Goal: Transaction & Acquisition: Obtain resource

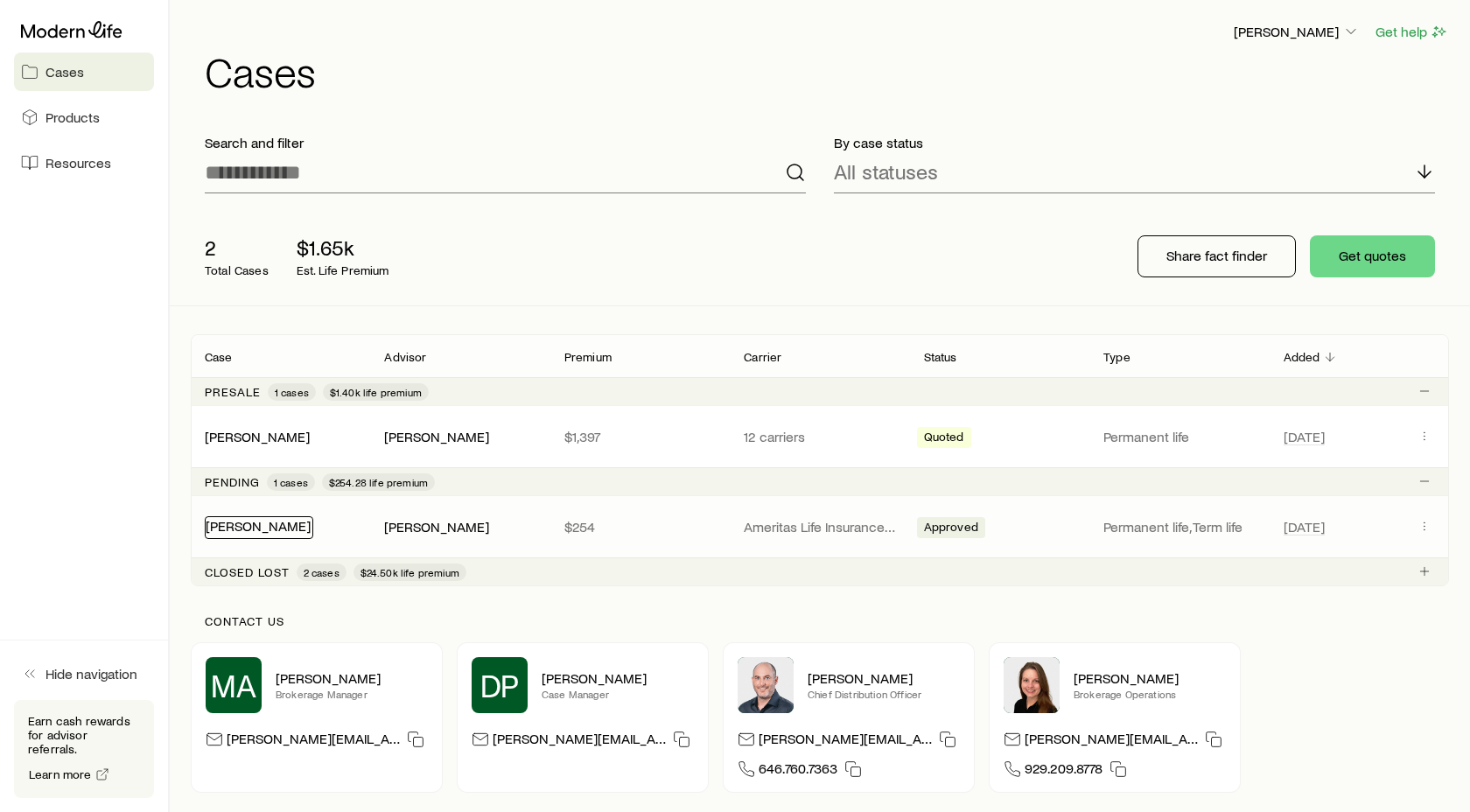
click at [264, 529] on link "[PERSON_NAME]" at bounding box center [259, 525] width 105 height 17
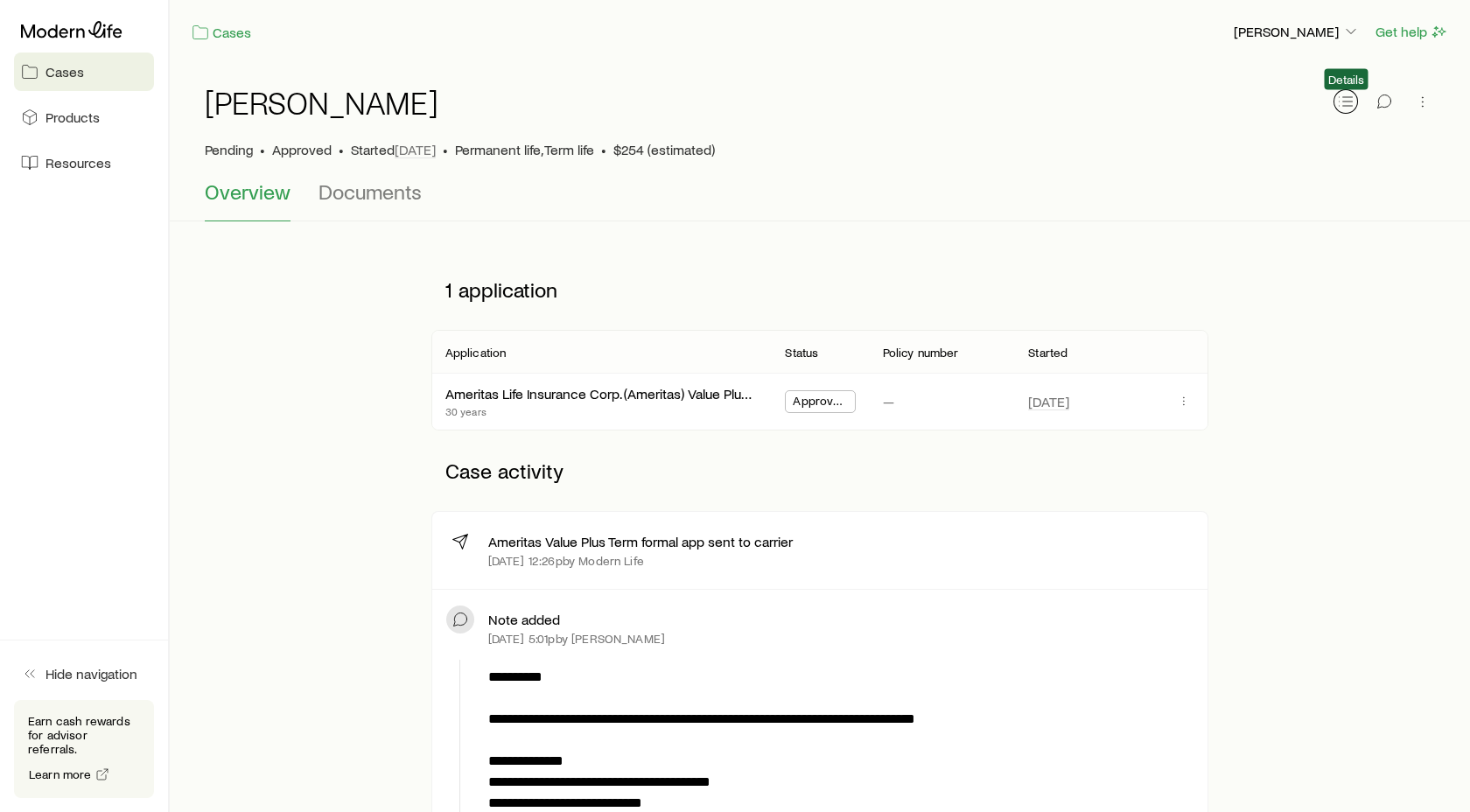
click at [1351, 107] on icon "button" at bounding box center [1346, 102] width 18 height 18
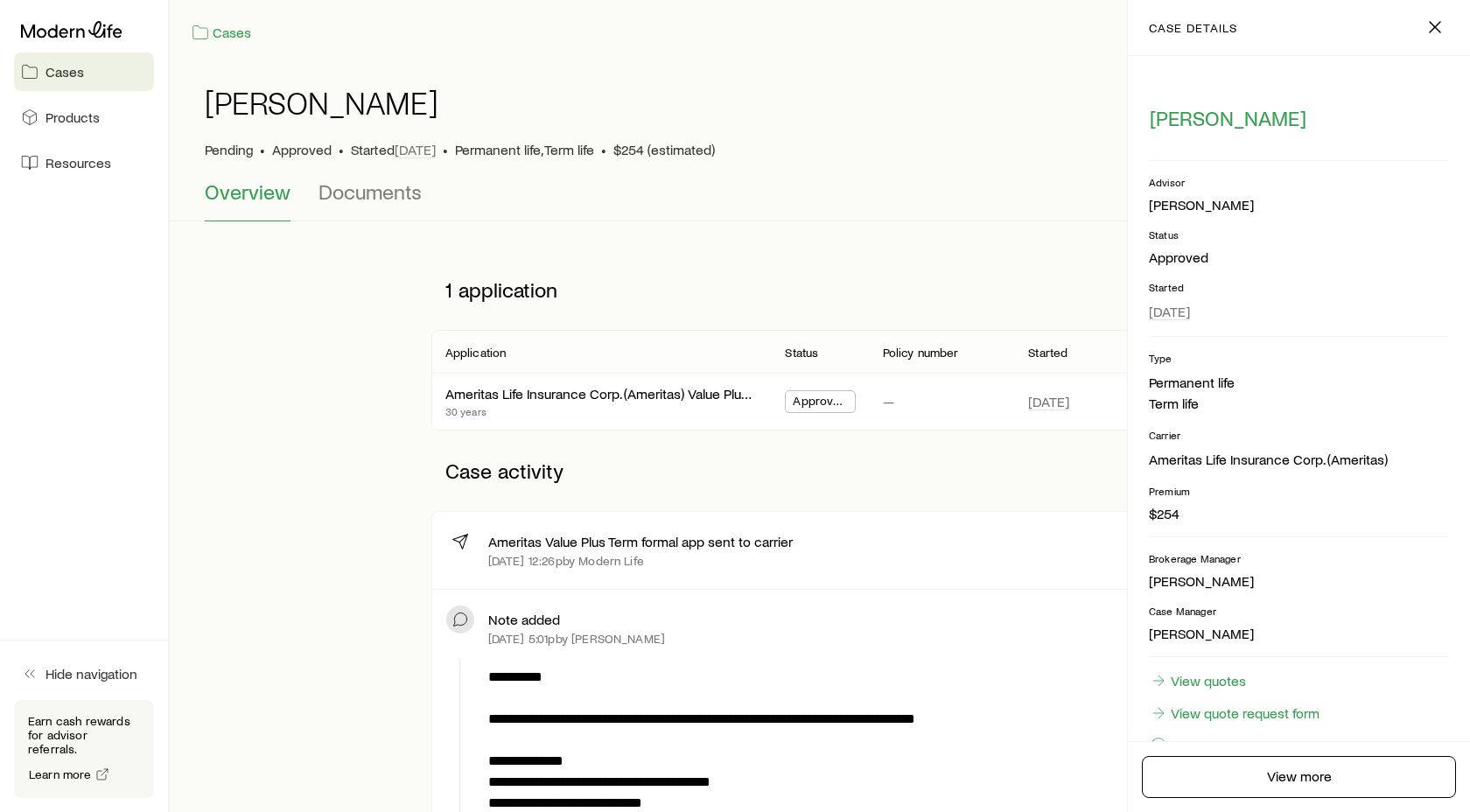
scroll to position [48, 0]
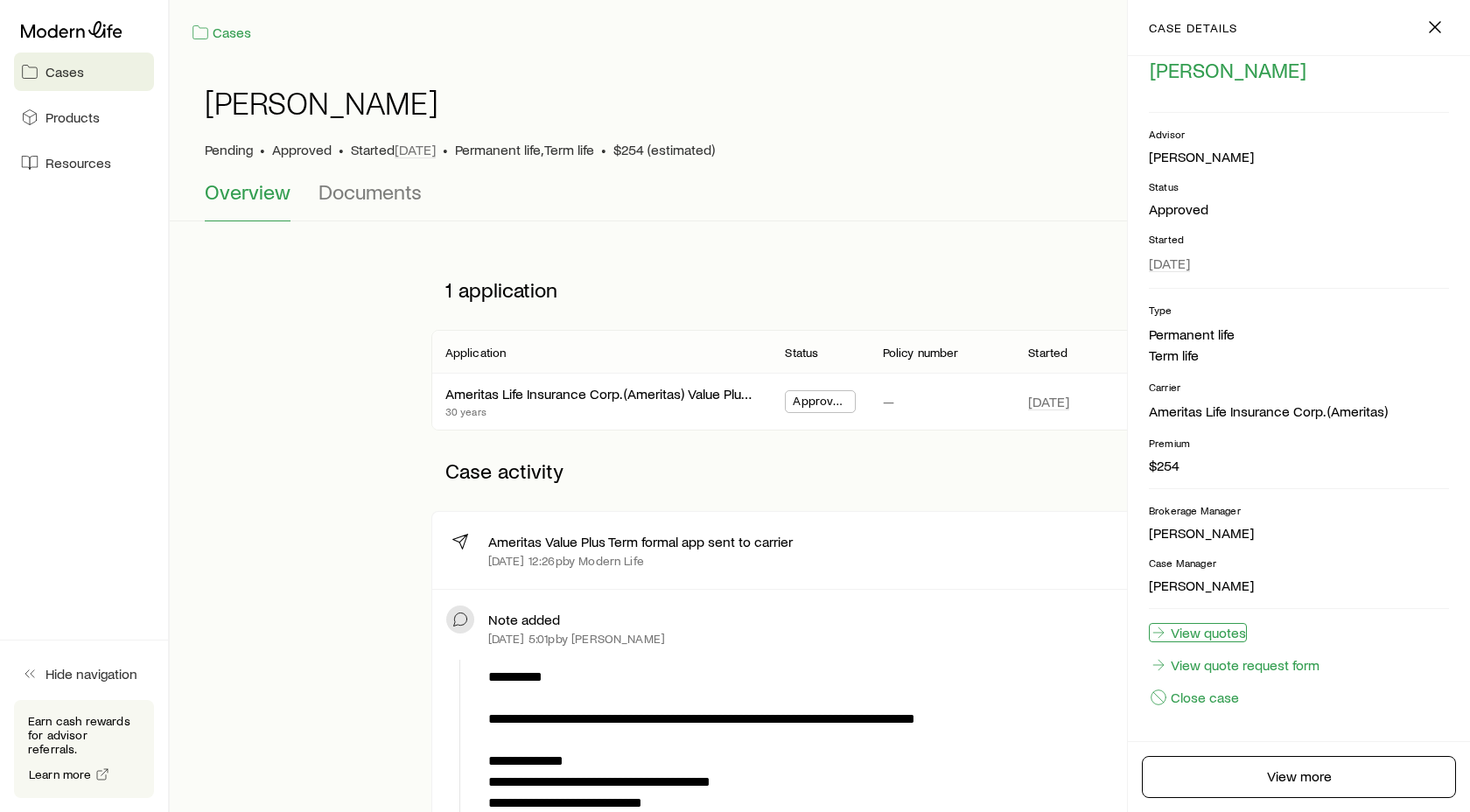
click at [1213, 634] on link "View quotes" at bounding box center [1198, 633] width 98 height 20
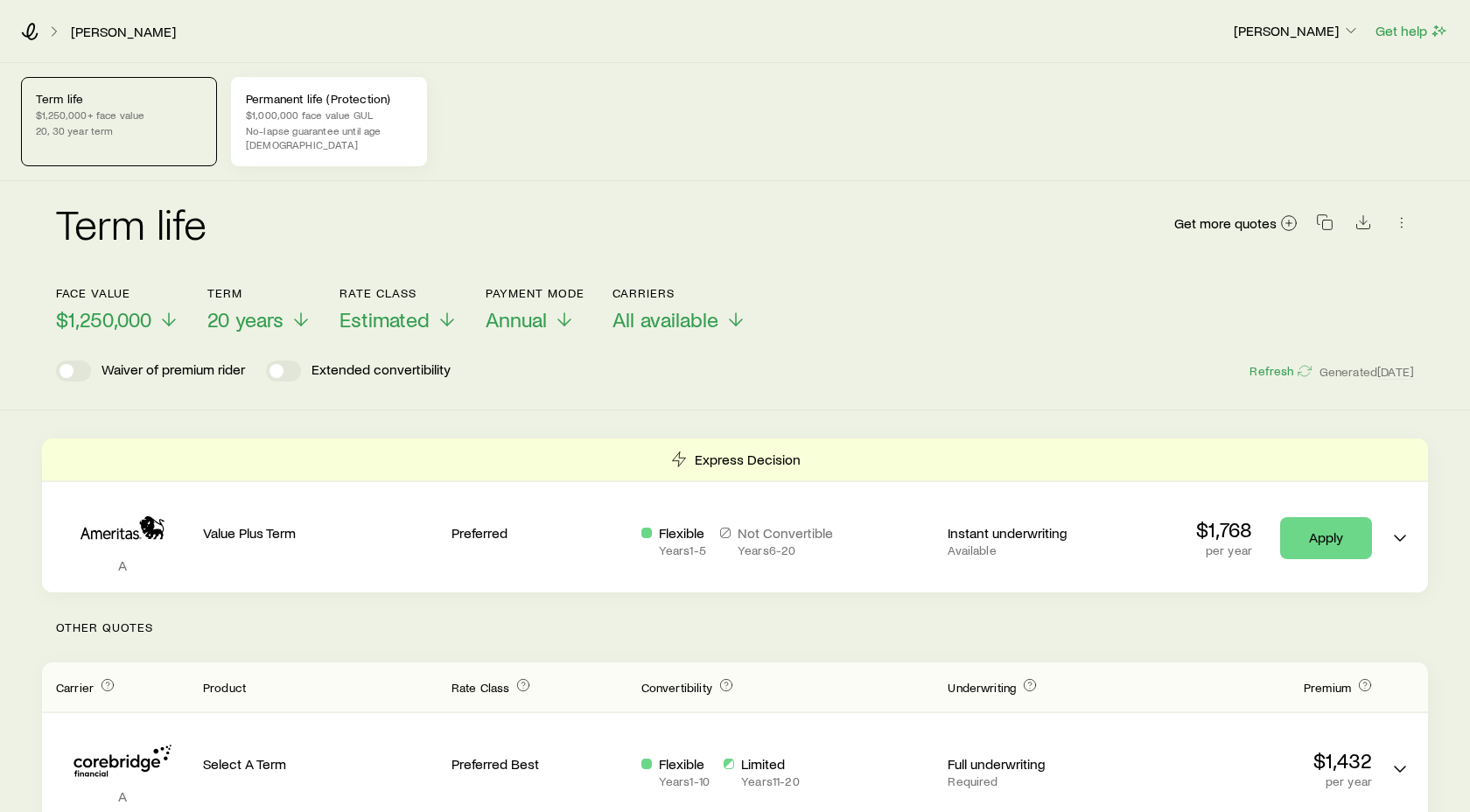
click at [329, 132] on p "No-lapse guarantee until age [DEMOGRAPHIC_DATA]" at bounding box center [329, 136] width 167 height 28
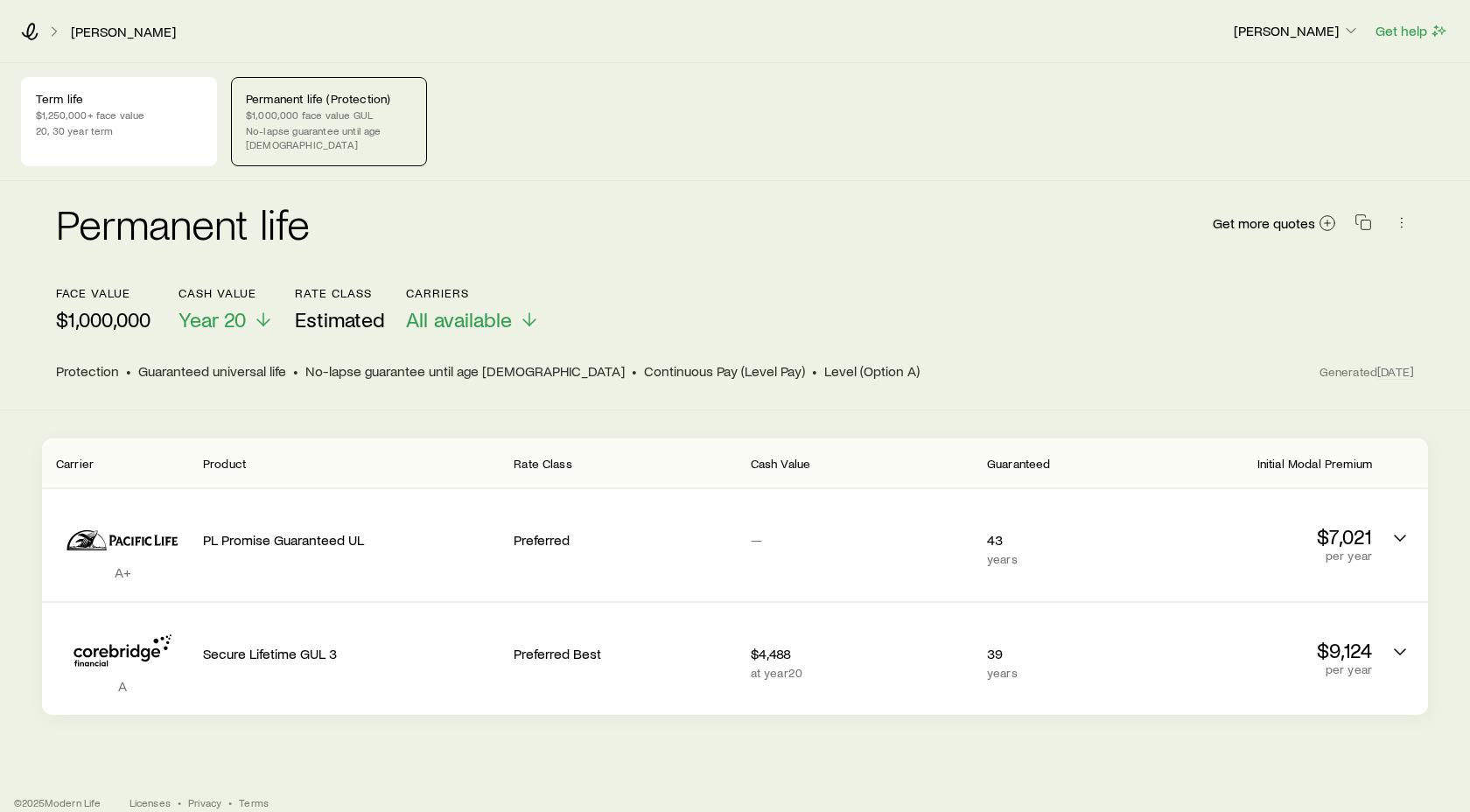
click at [134, 312] on p "$1,000,000" at bounding box center [103, 319] width 94 height 24
click at [1242, 216] on span "Get more quotes" at bounding box center [1264, 223] width 103 height 14
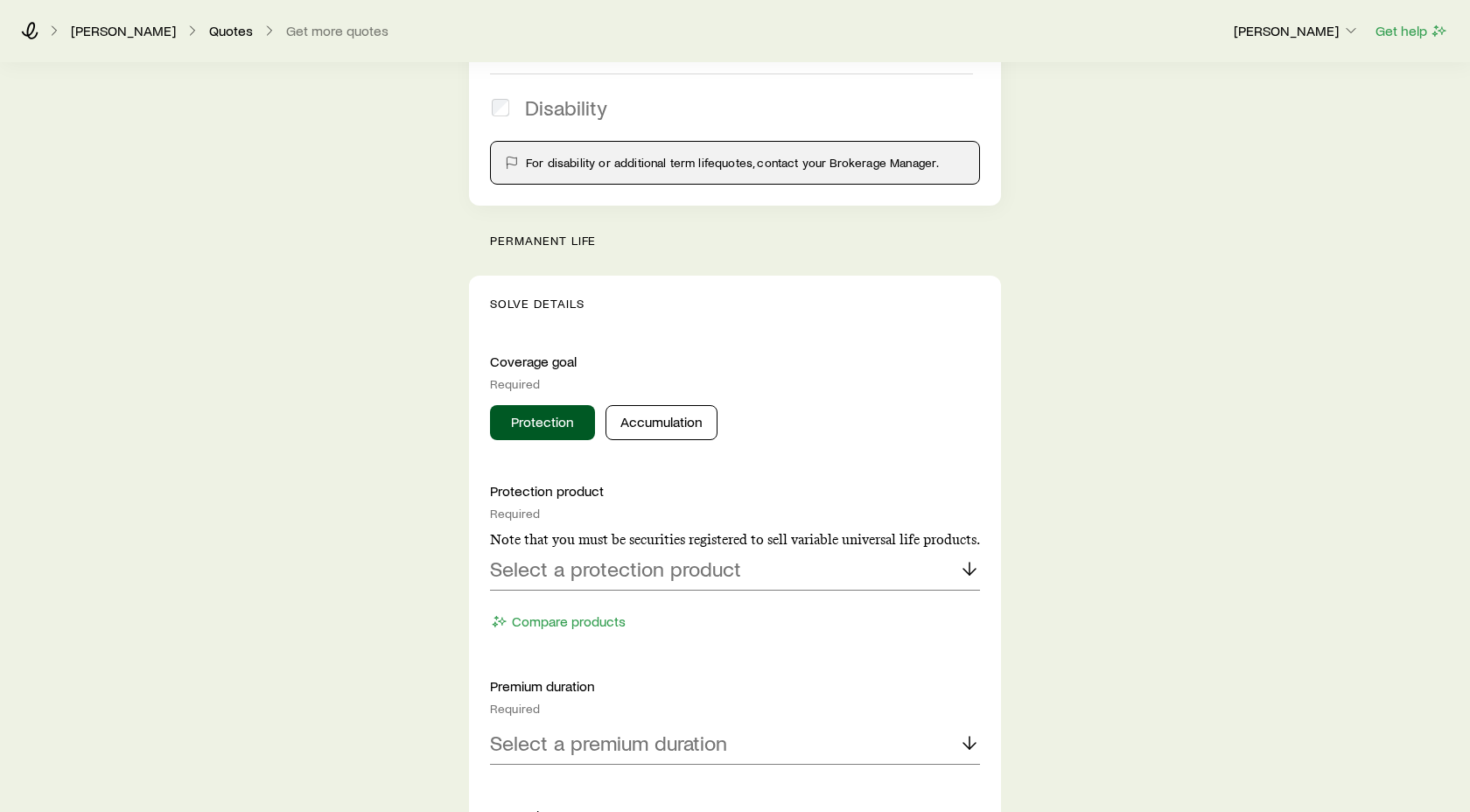
scroll to position [452, 0]
click at [966, 570] on polyline at bounding box center [970, 570] width 12 height 6
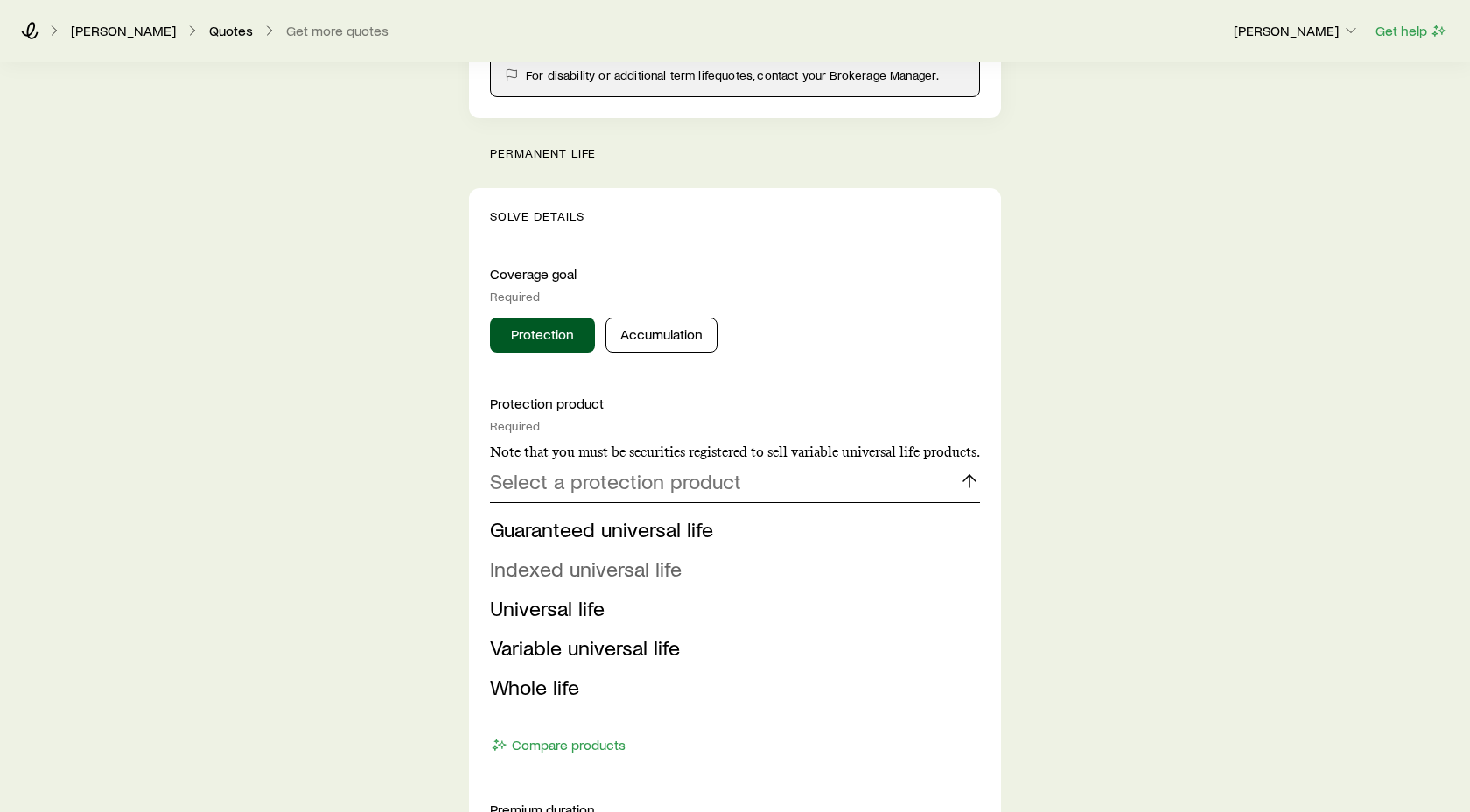
scroll to position [542, 0]
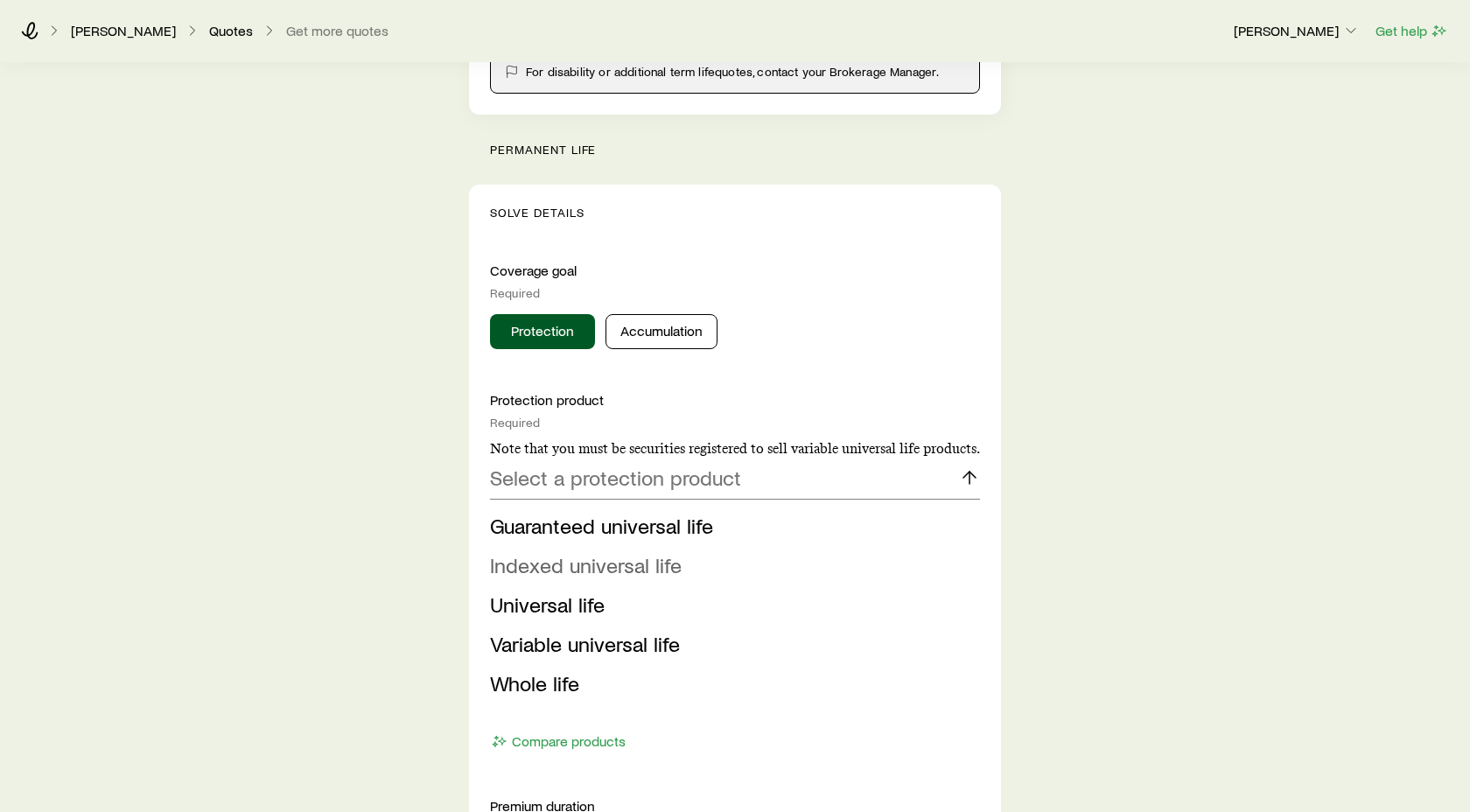
click at [612, 570] on span "Indexed universal life" at bounding box center [586, 564] width 192 height 25
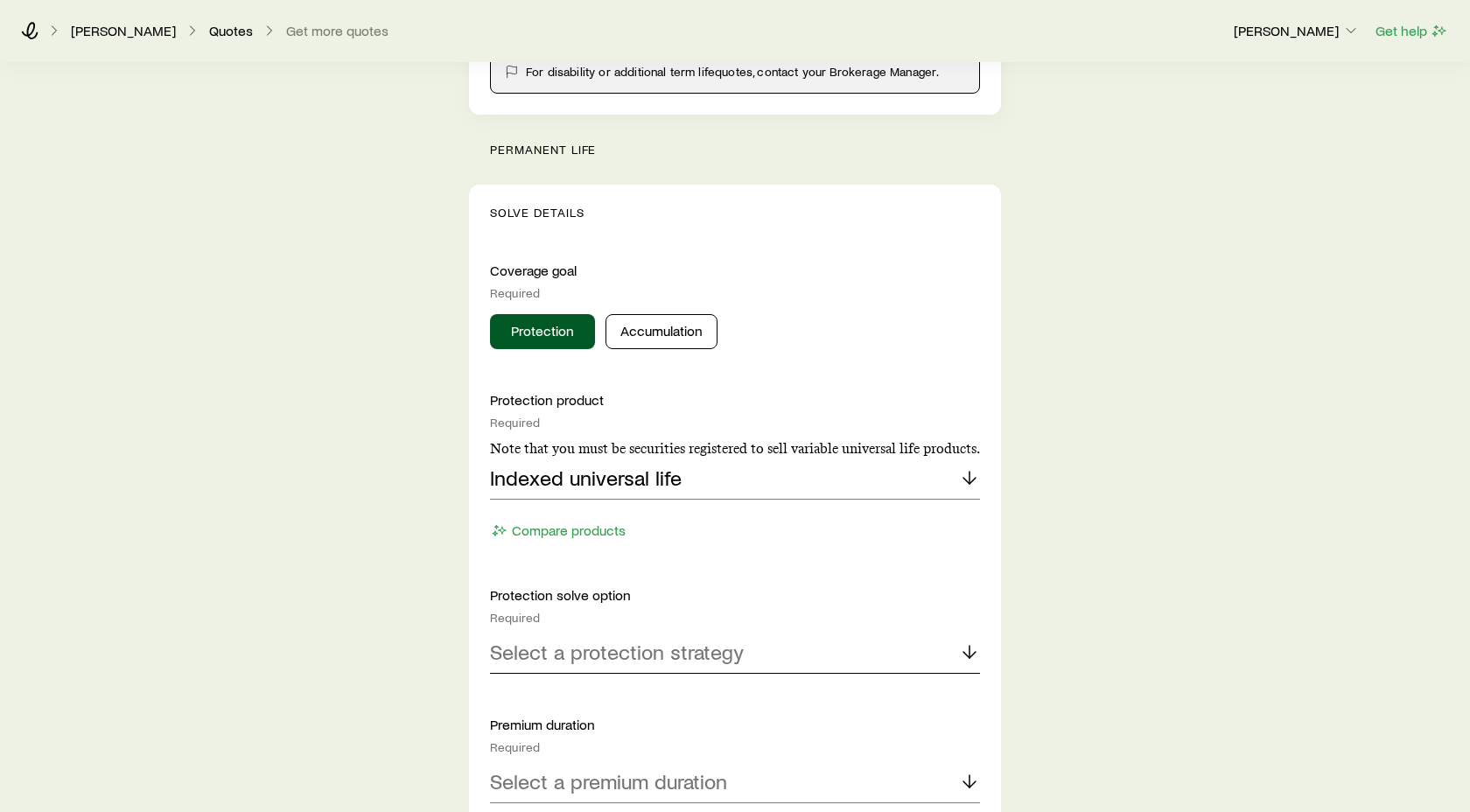
click at [972, 651] on icon at bounding box center [970, 652] width 21 height 21
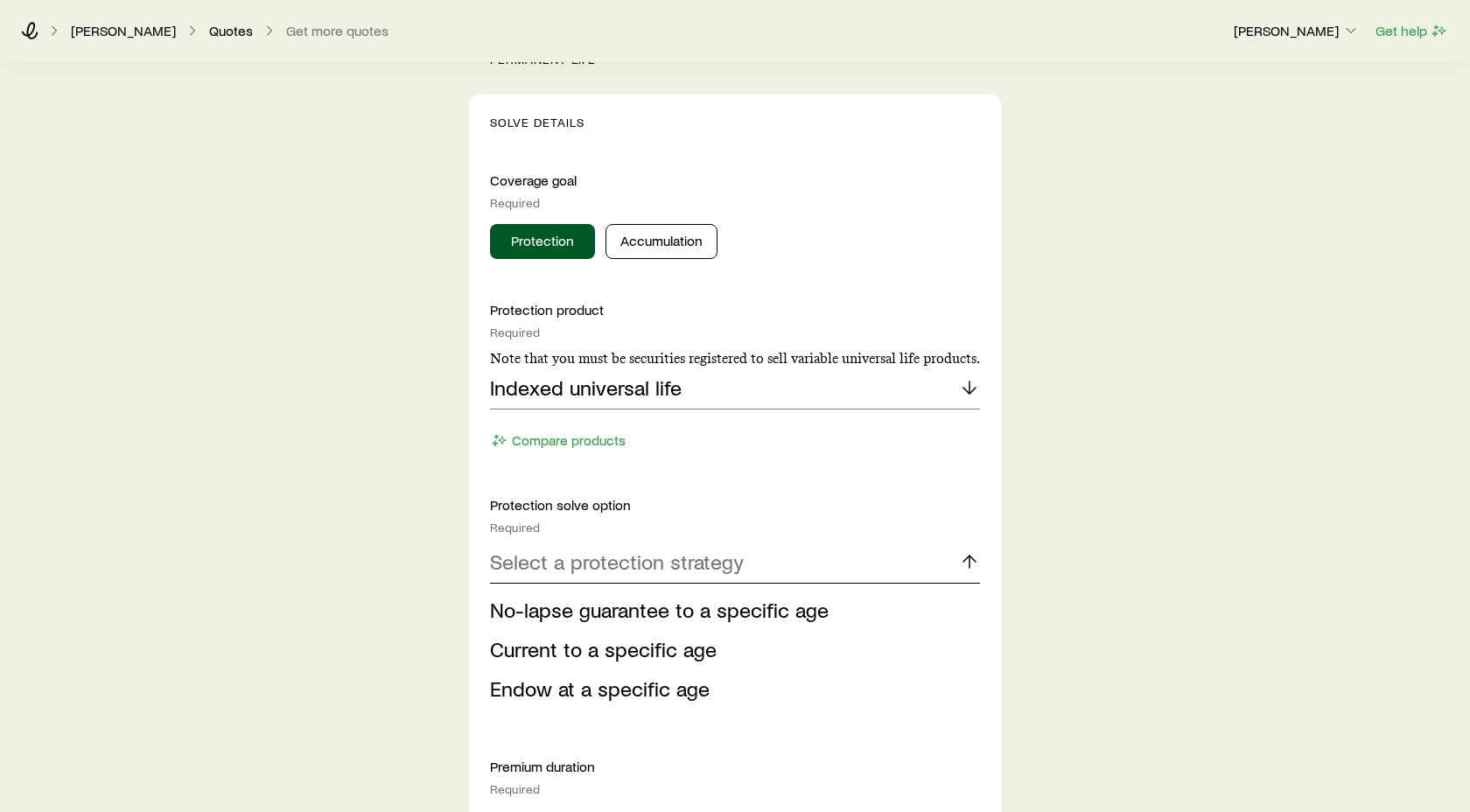
scroll to position [672, 0]
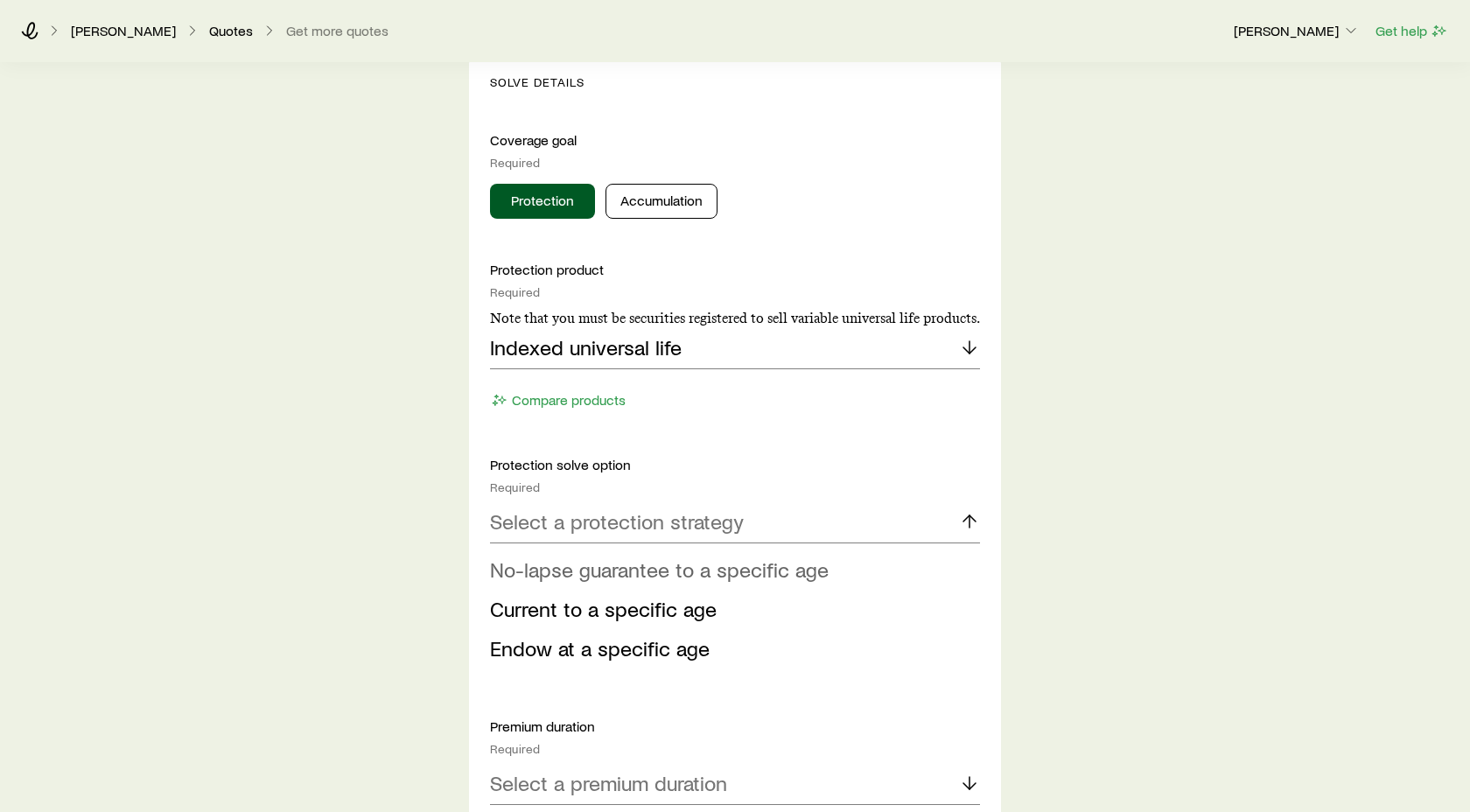
click at [722, 575] on span "No-lapse guarantee to a specific age" at bounding box center [660, 569] width 339 height 25
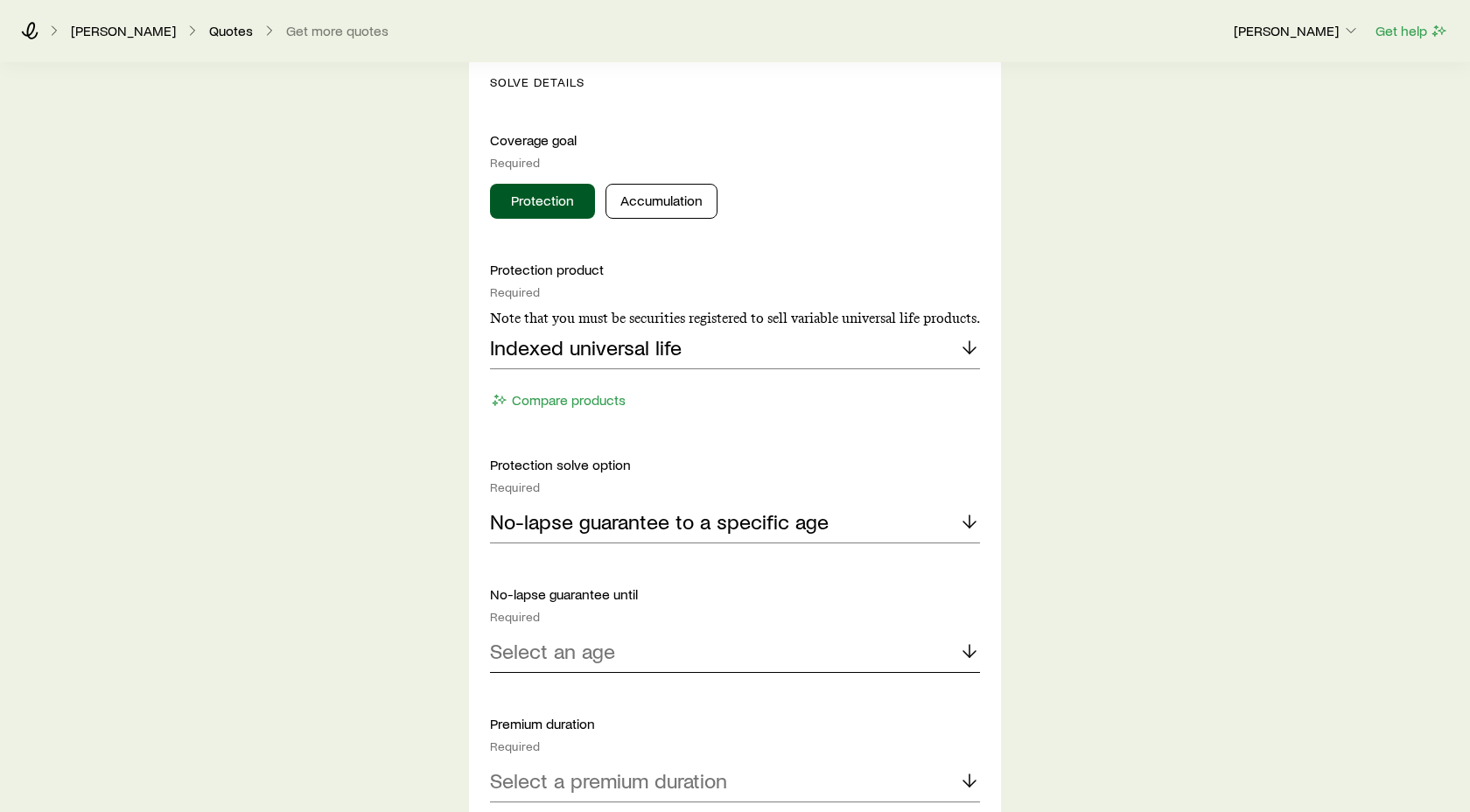
click at [970, 651] on line at bounding box center [970, 652] width 0 height 12
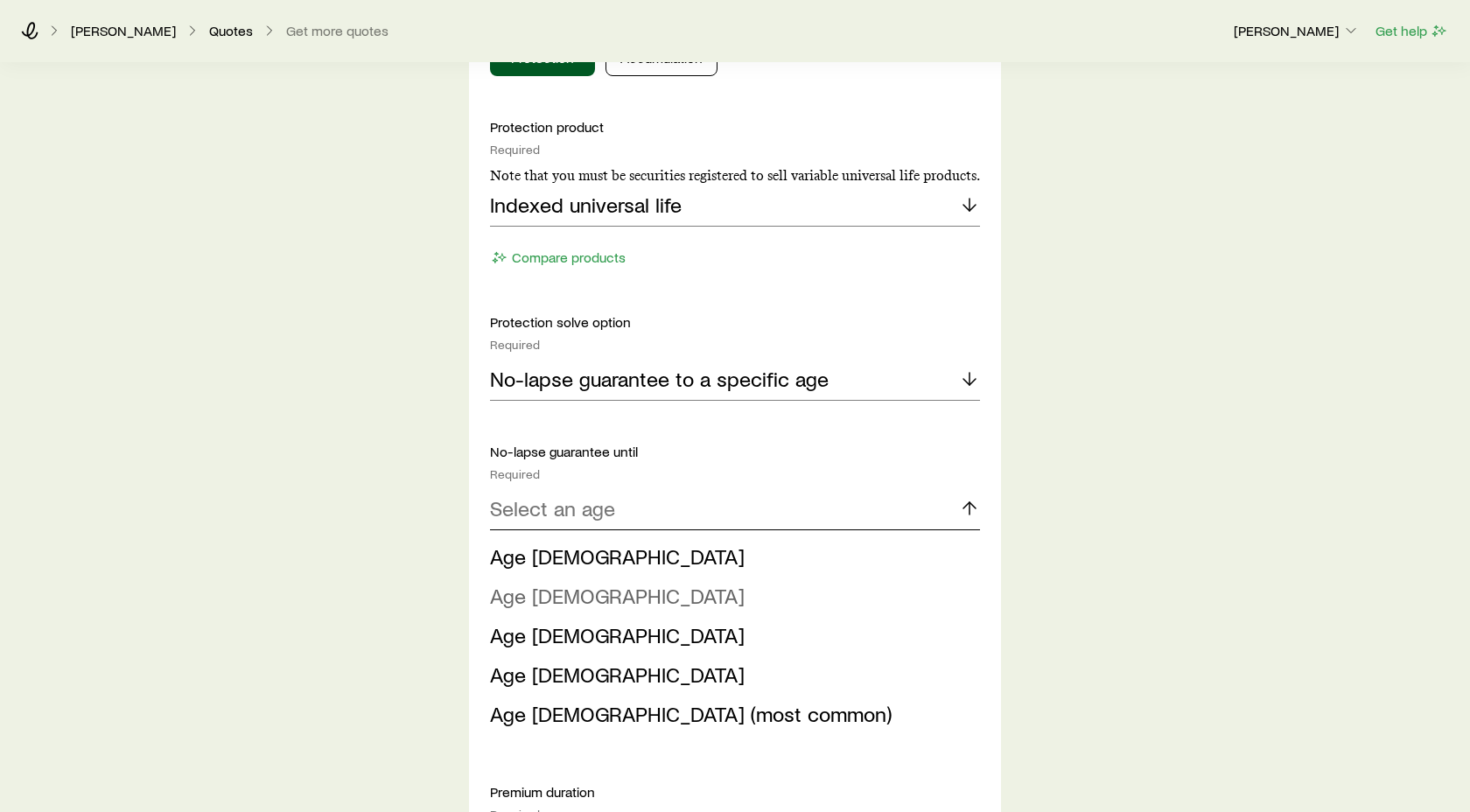
scroll to position [820, 0]
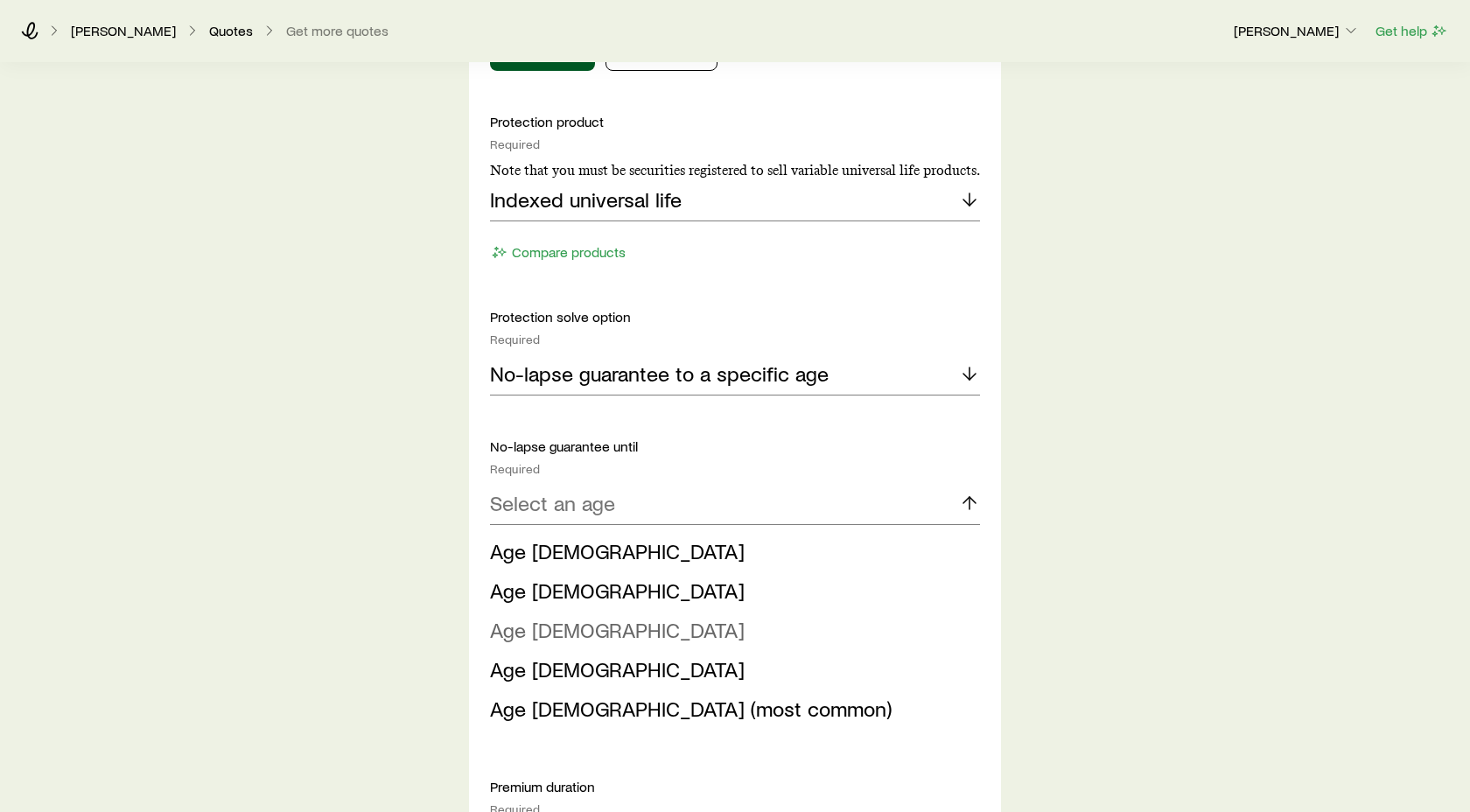
click at [538, 634] on span "Age [DEMOGRAPHIC_DATA]" at bounding box center [618, 629] width 255 height 25
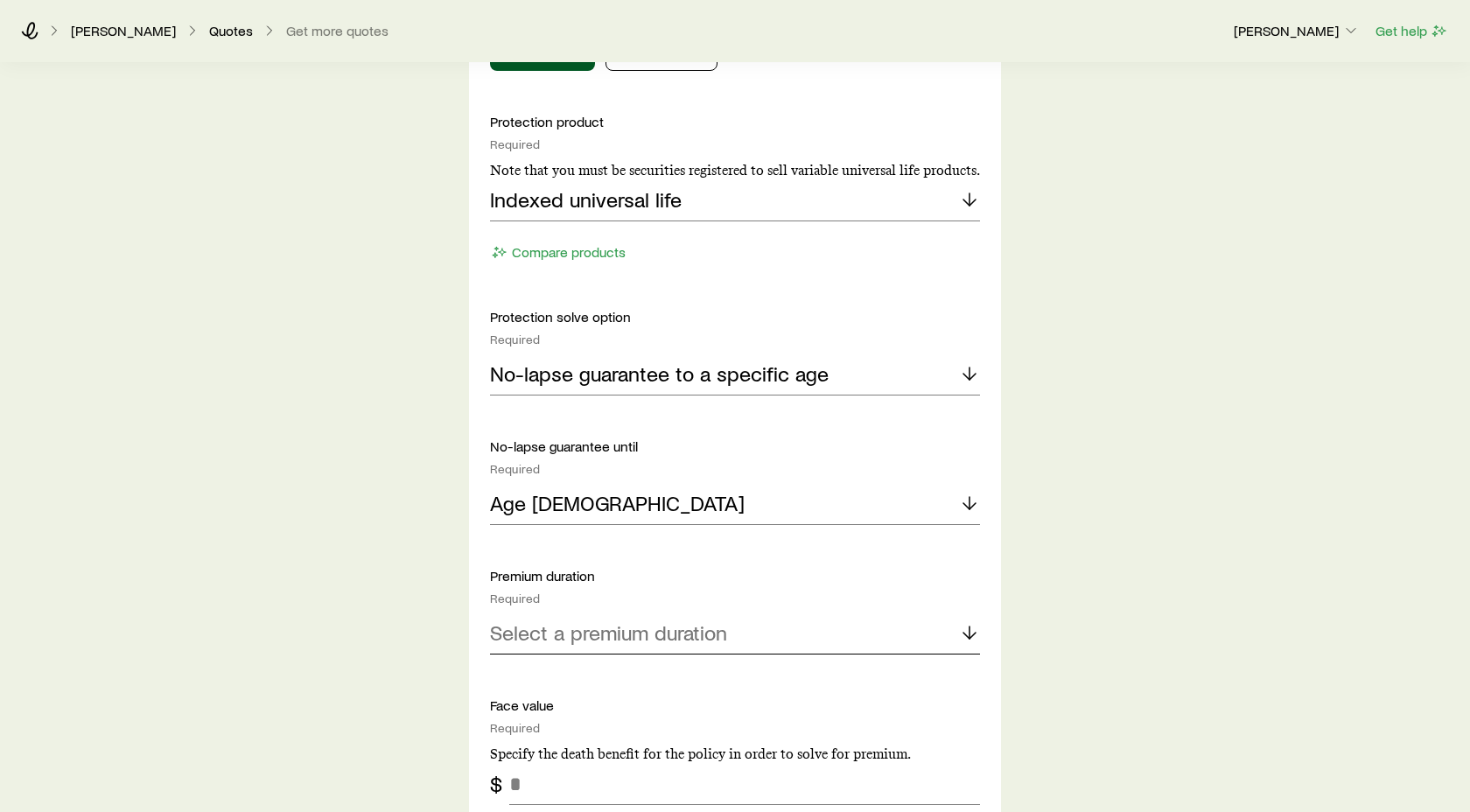
click at [970, 636] on line at bounding box center [970, 633] width 0 height 12
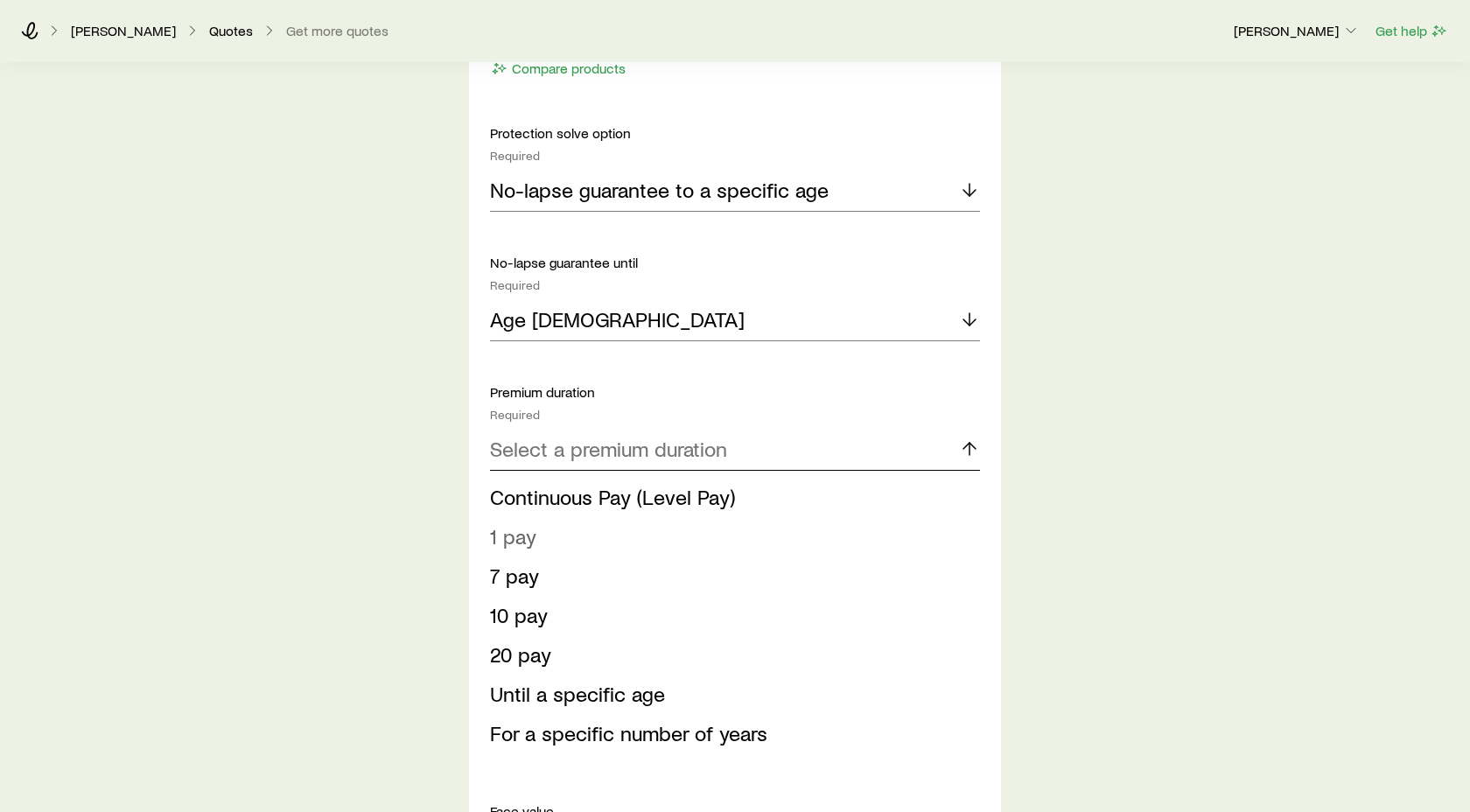
scroll to position [1007, 0]
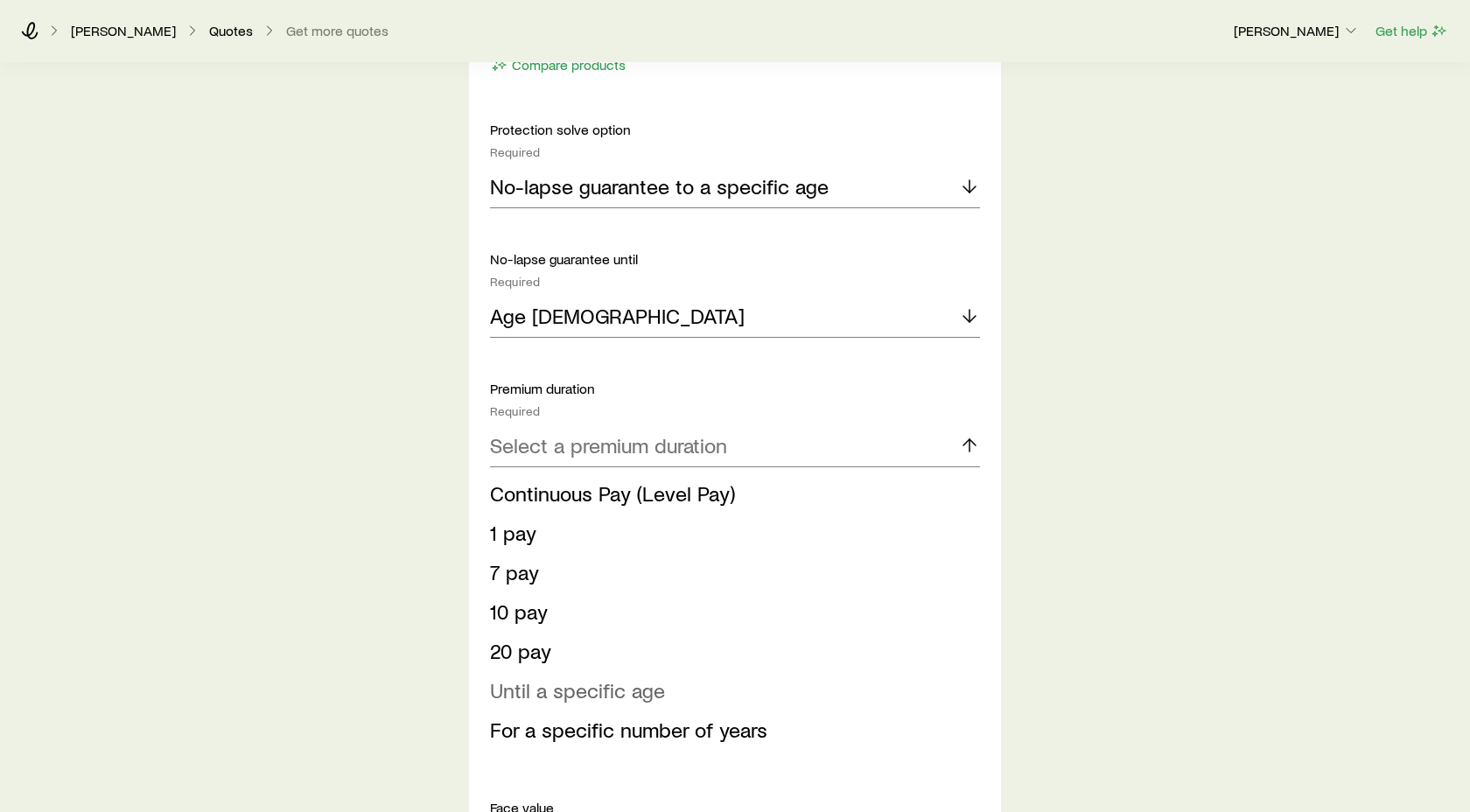
click at [572, 693] on span "Until a specific age" at bounding box center [578, 690] width 175 height 25
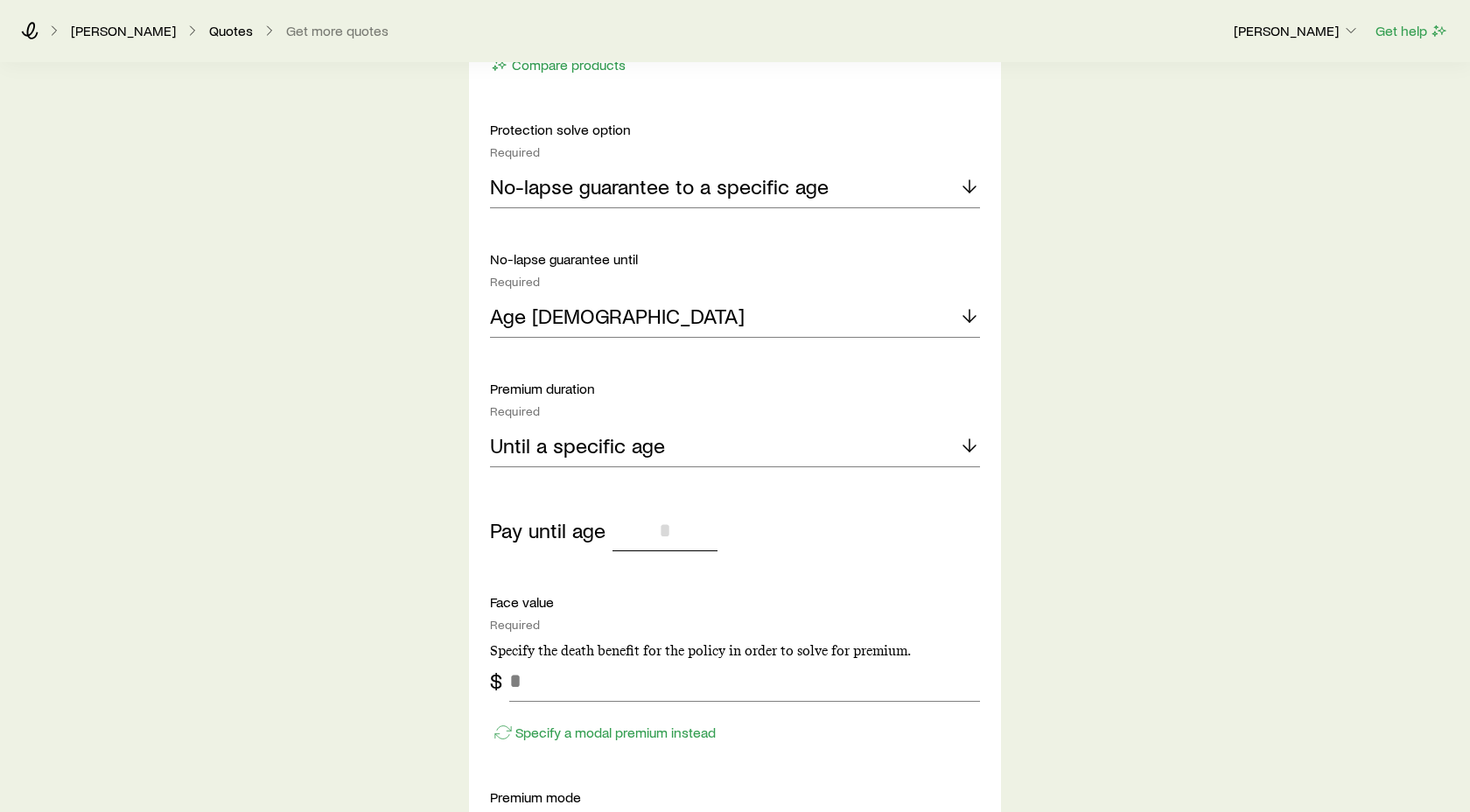
click at [671, 535] on input "tel" at bounding box center [665, 529] width 105 height 42
type input "**"
click at [520, 680] on input "tel" at bounding box center [744, 680] width 471 height 42
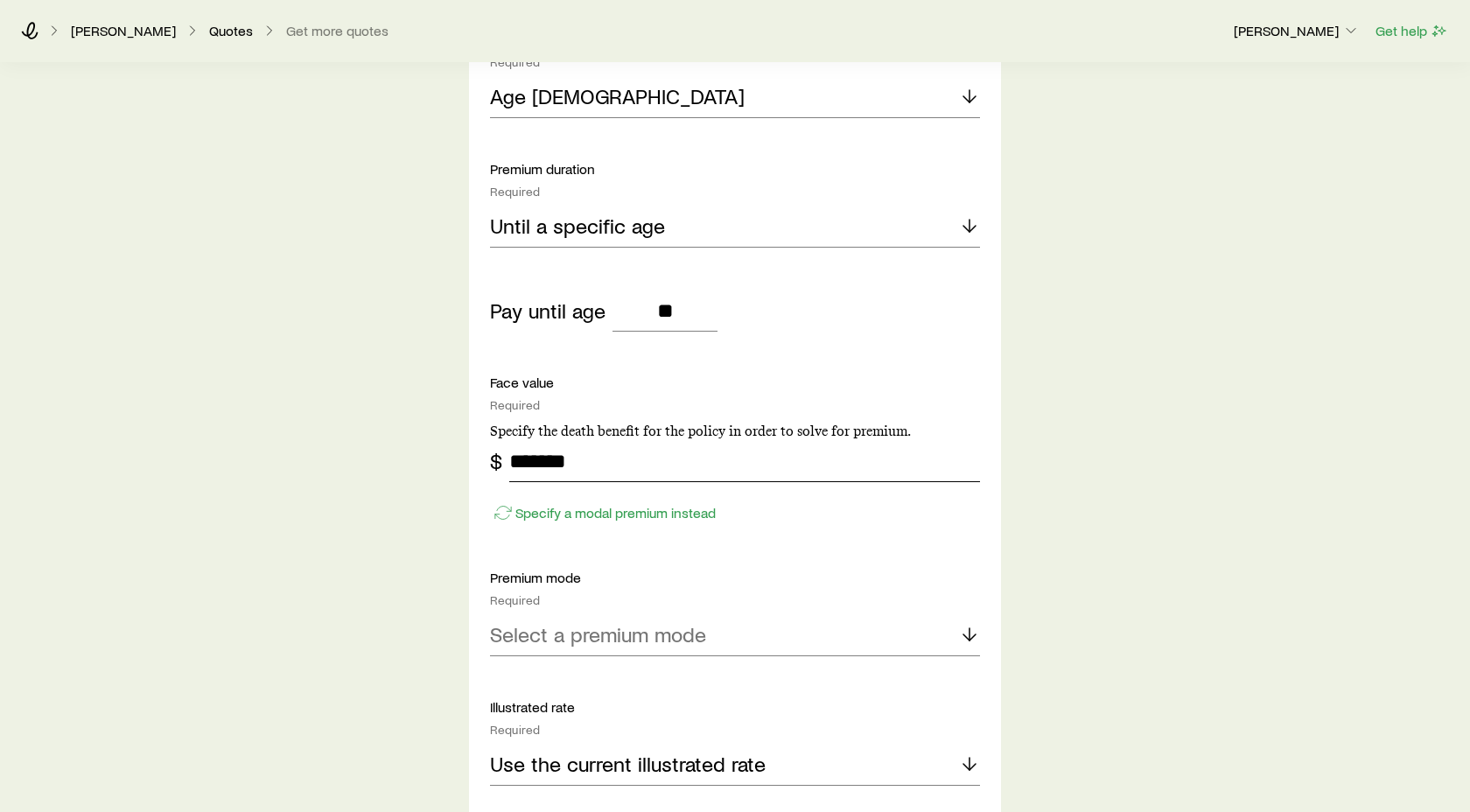
scroll to position [1226, 0]
type input "*******"
click at [974, 636] on polyline at bounding box center [970, 638] width 12 height 6
click at [542, 794] on span "Monthly" at bounding box center [526, 801] width 72 height 25
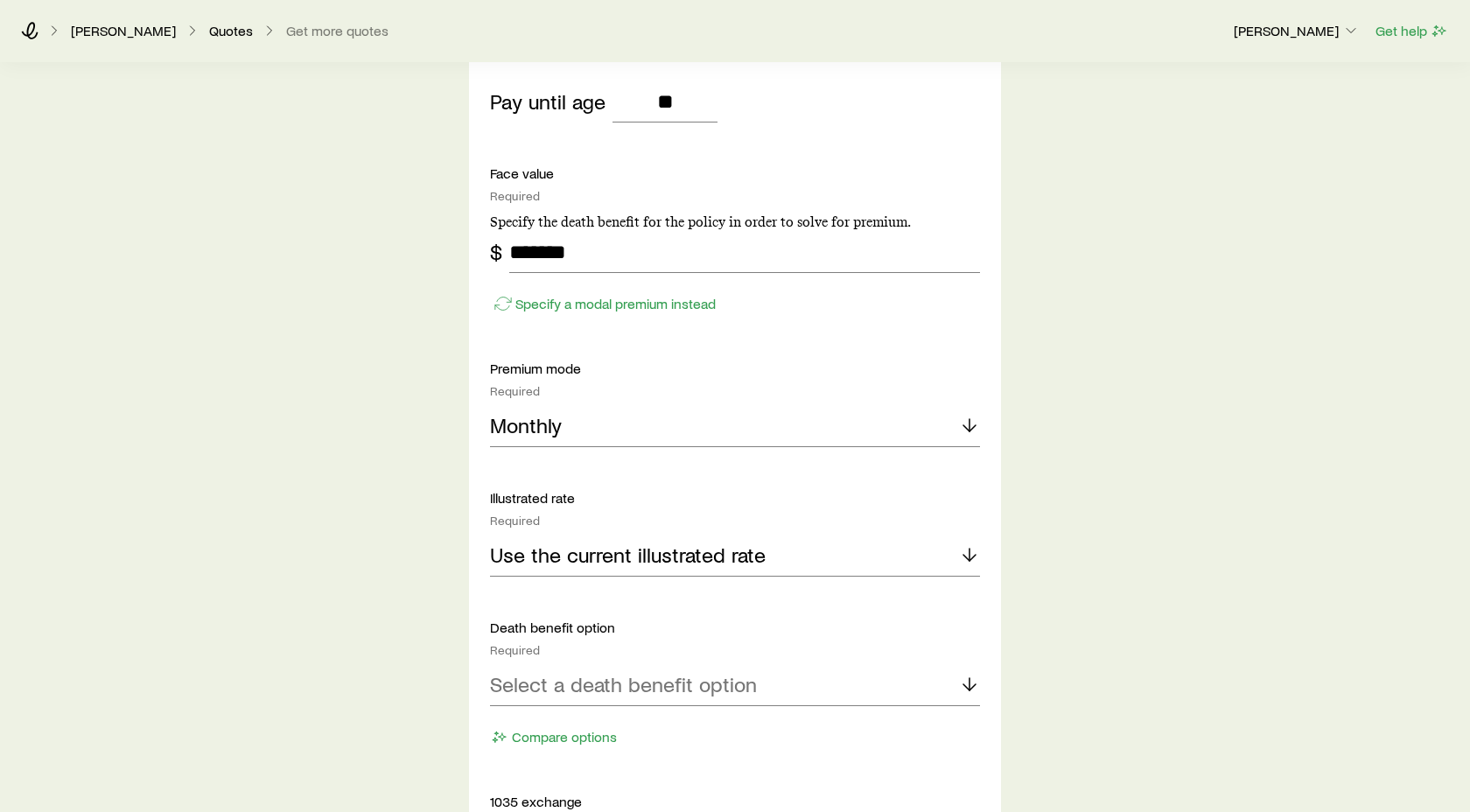
scroll to position [1448, 0]
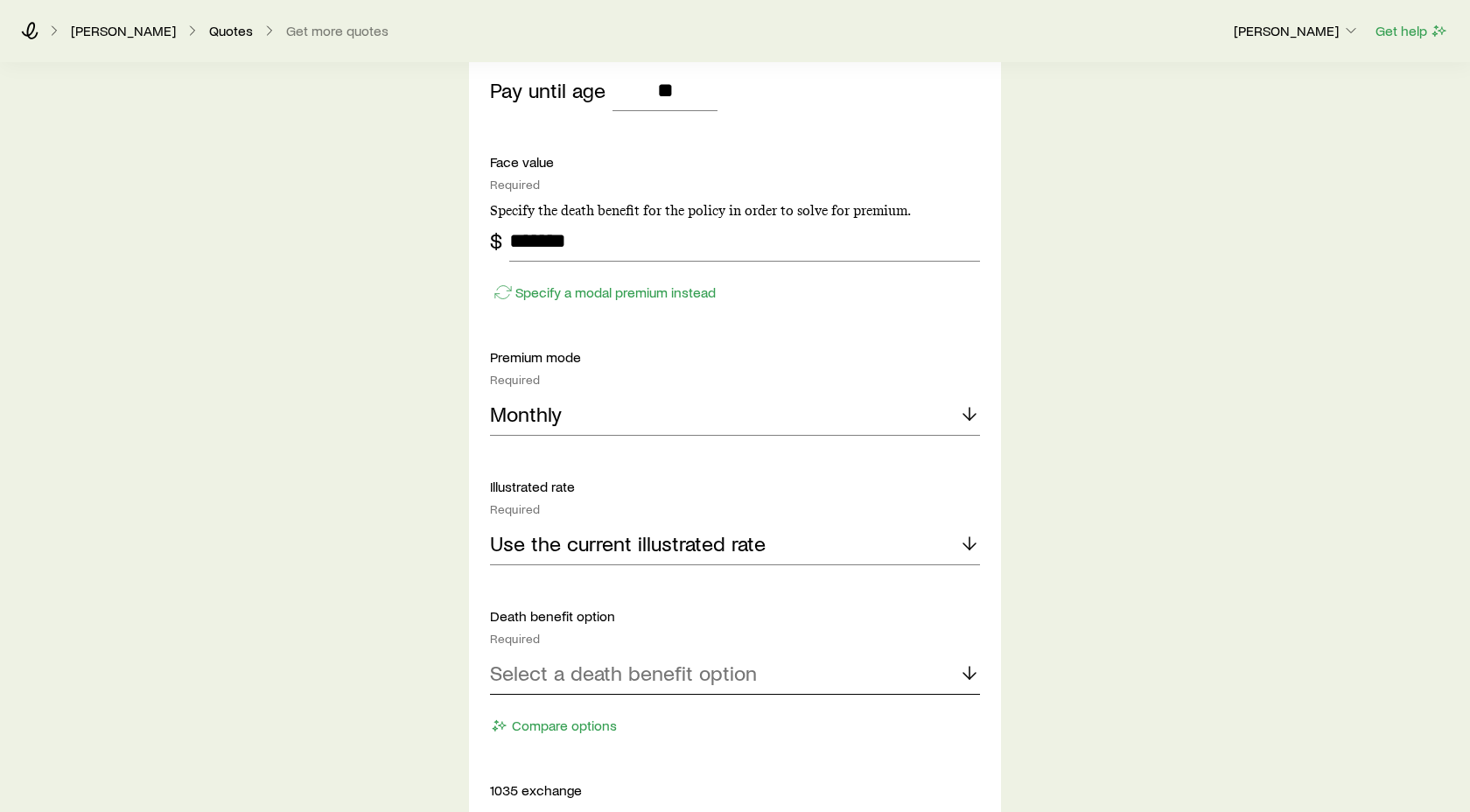
click at [971, 673] on icon at bounding box center [970, 673] width 21 height 21
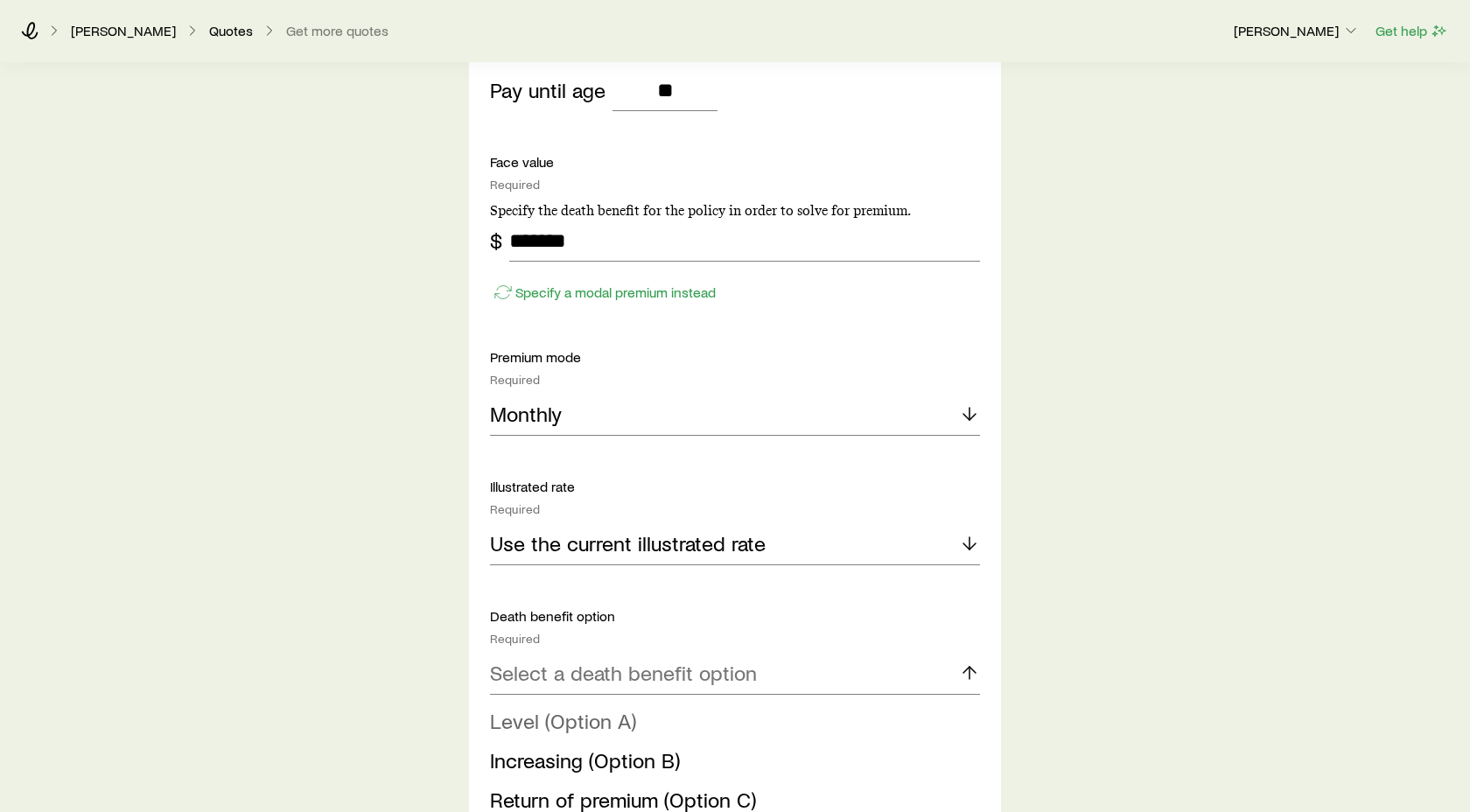
click at [598, 718] on span "Level (Option A)" at bounding box center [563, 720] width 146 height 25
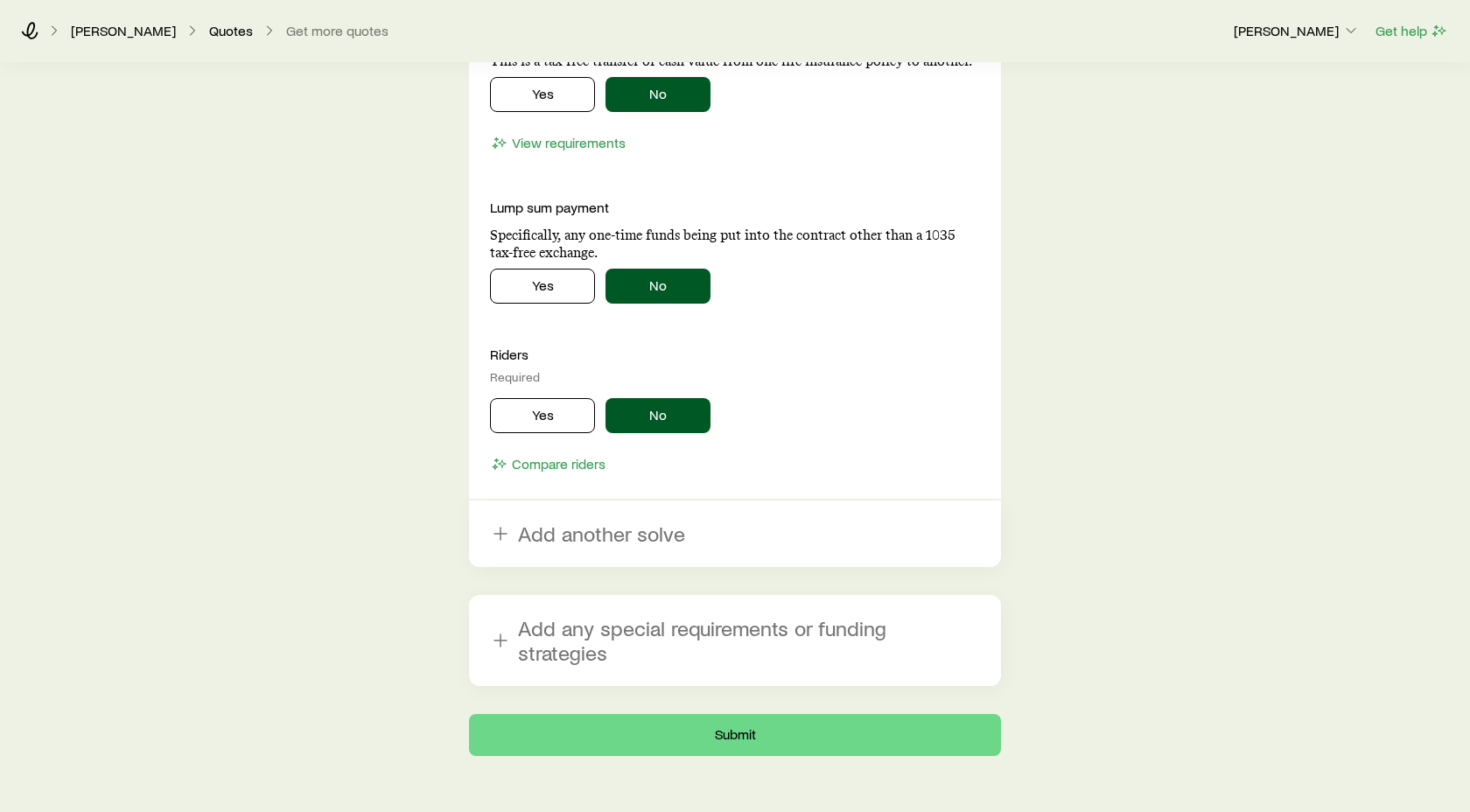
scroll to position [2240, 0]
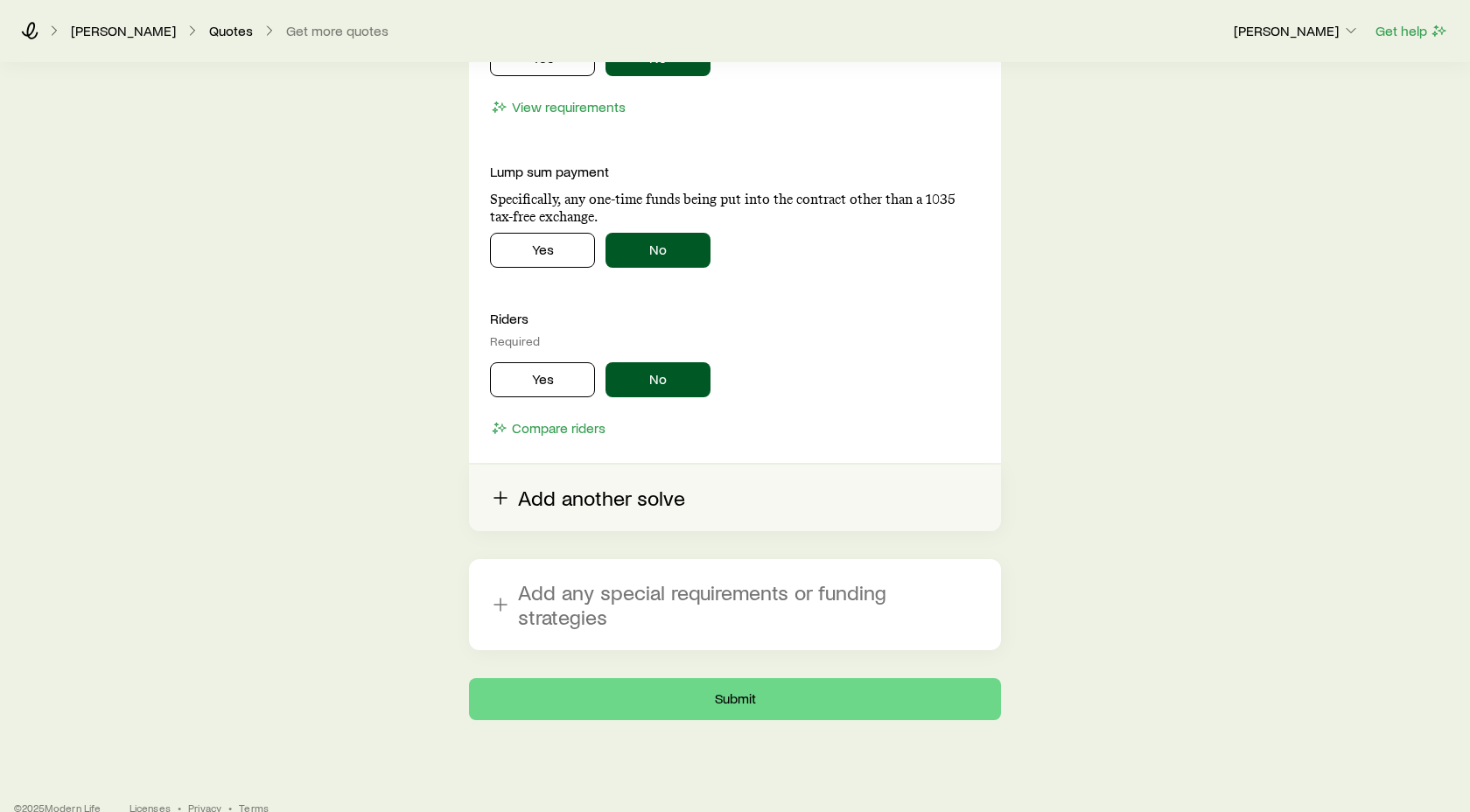
click at [568, 496] on button "Add another solve" at bounding box center [735, 497] width 532 height 67
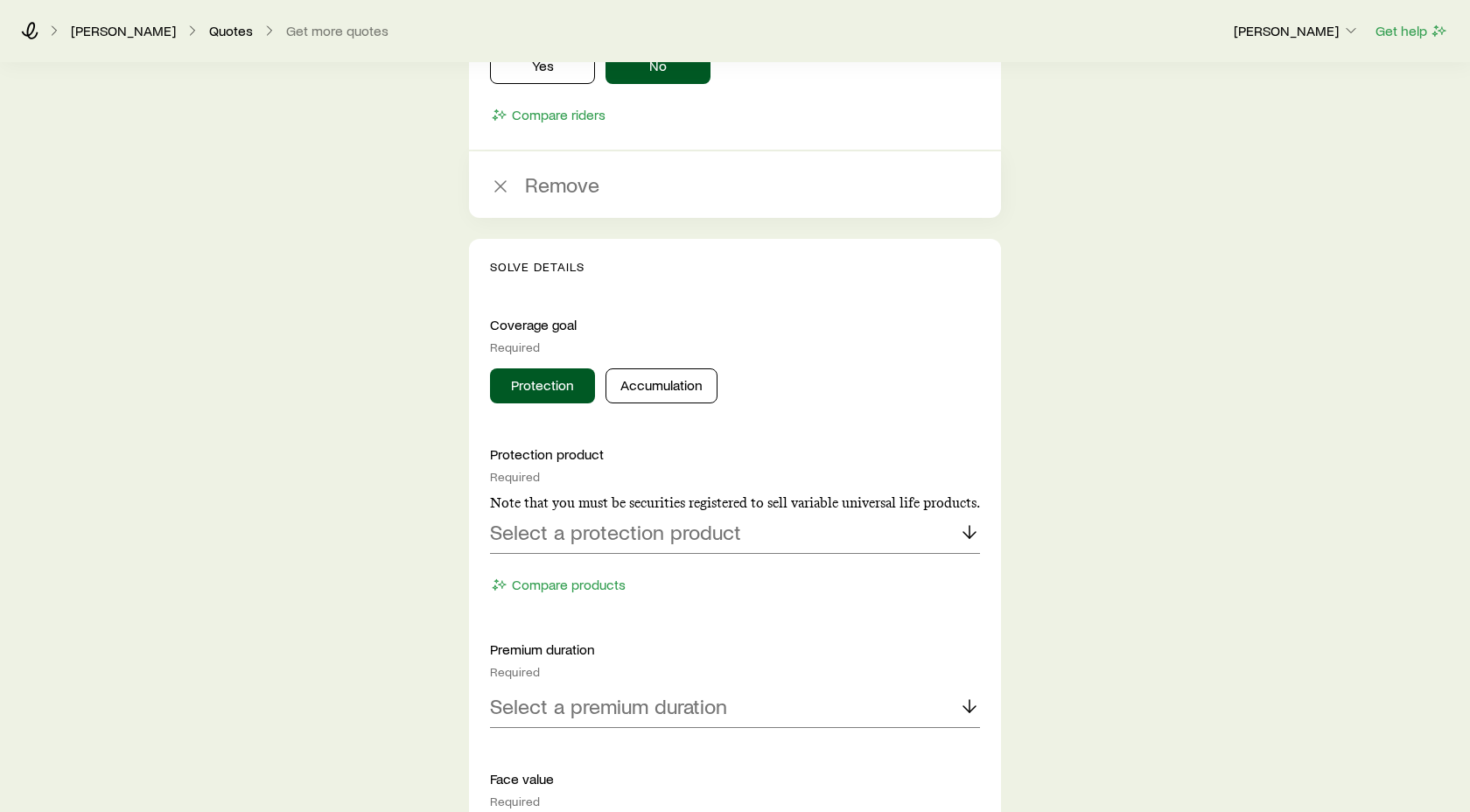
scroll to position [2555, 0]
click at [964, 529] on icon at bounding box center [970, 530] width 21 height 21
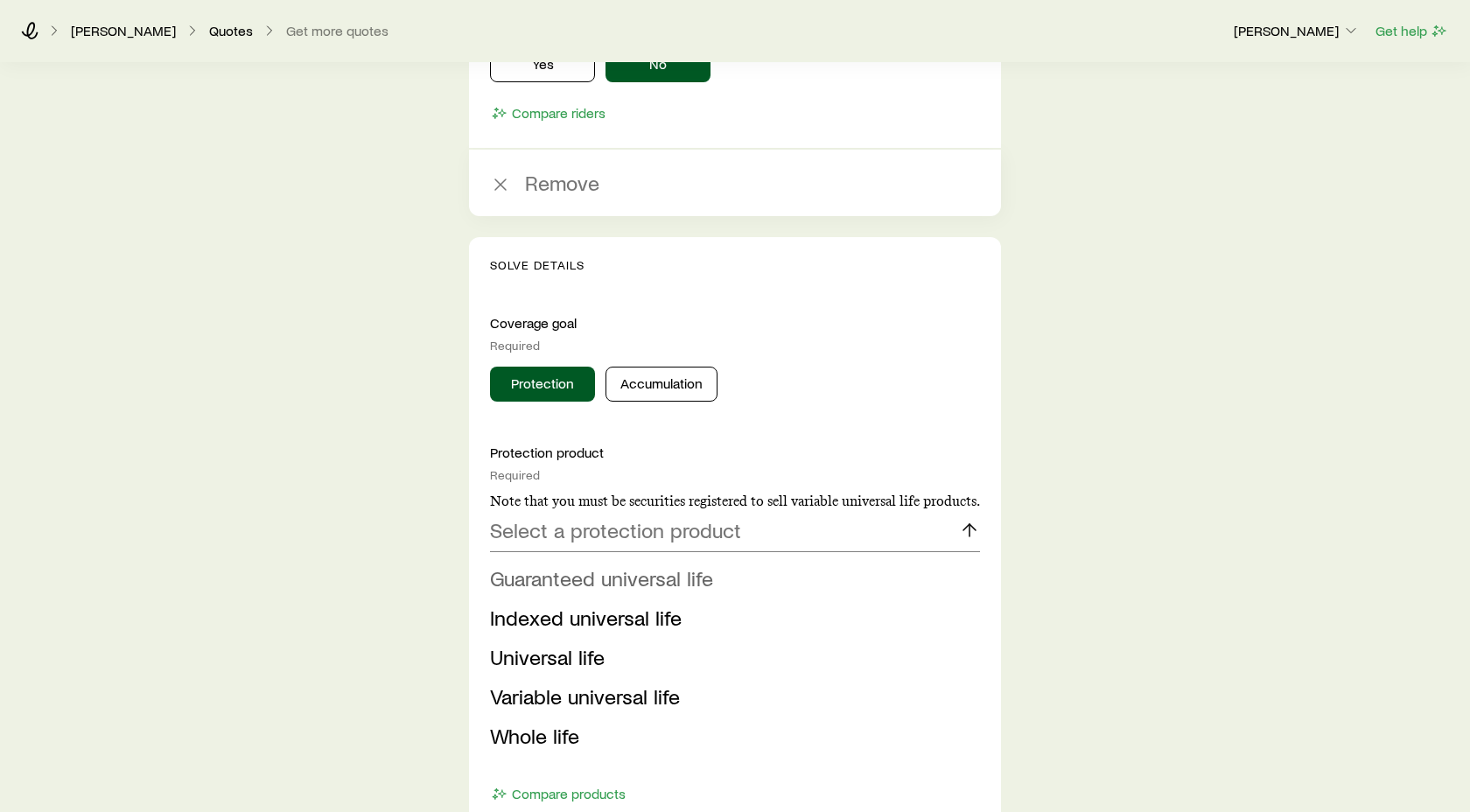
click at [612, 583] on span "Guaranteed universal life" at bounding box center [602, 578] width 223 height 25
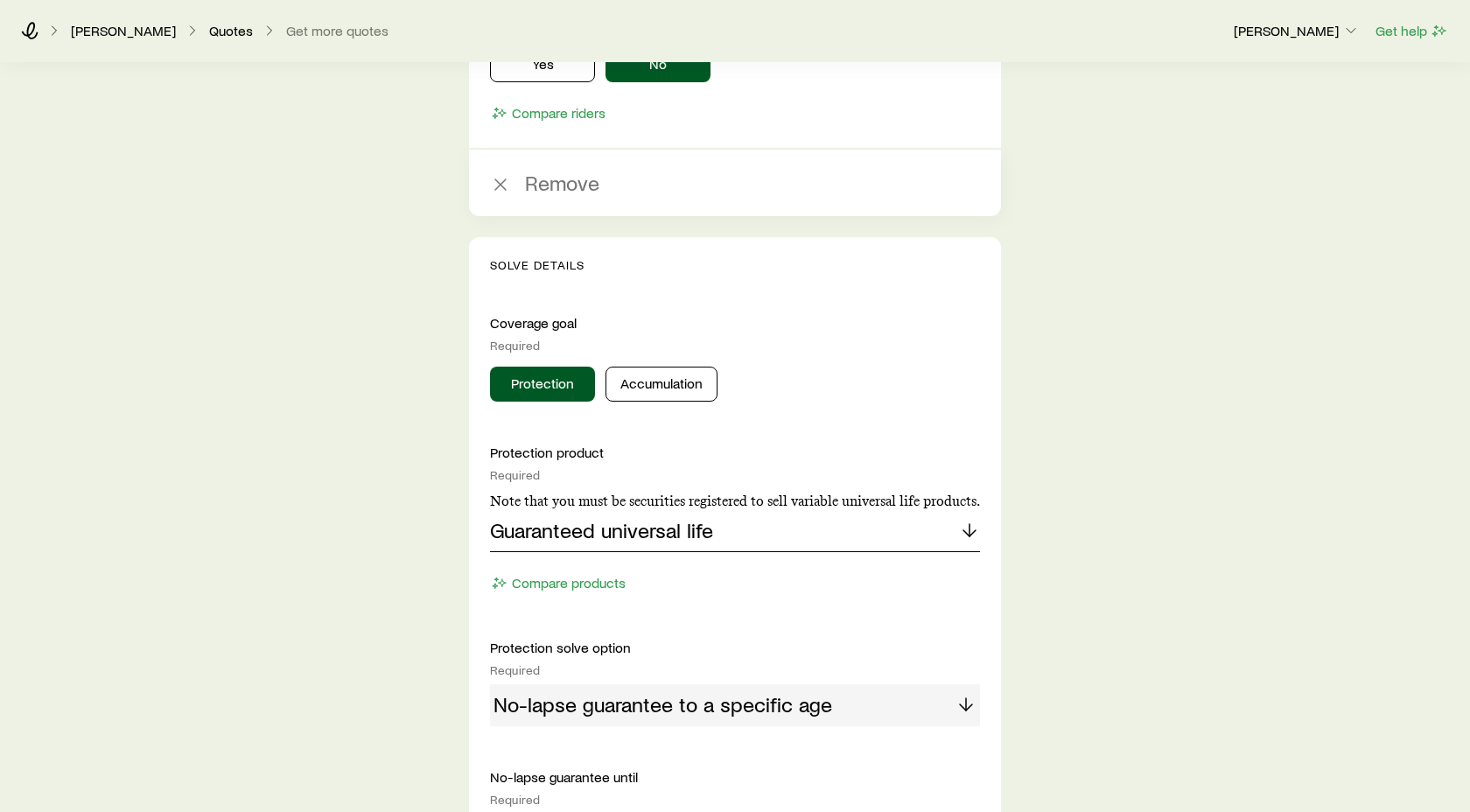
click at [970, 530] on line at bounding box center [970, 530] width 0 height 12
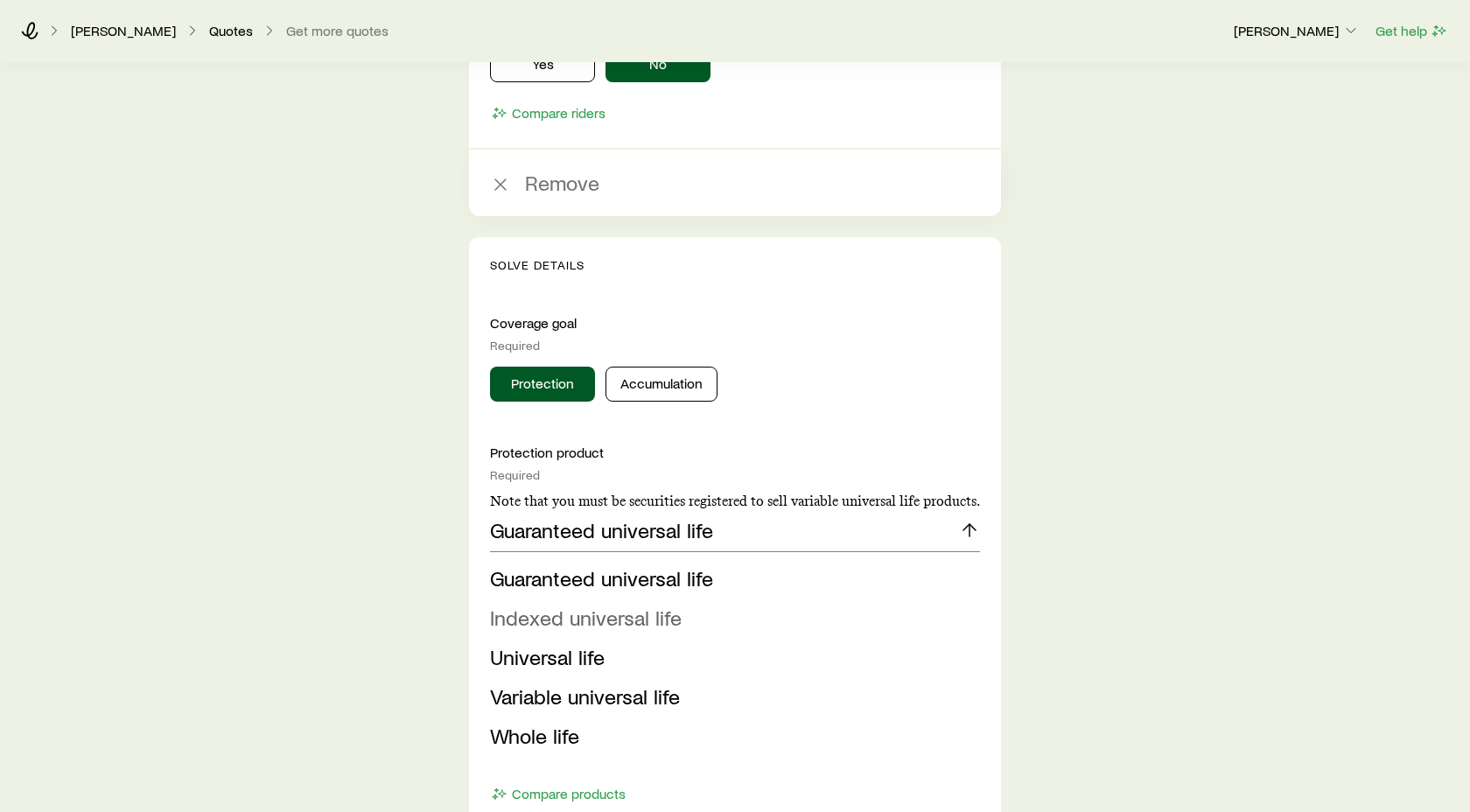
click at [611, 616] on span "Indexed universal life" at bounding box center [586, 617] width 192 height 25
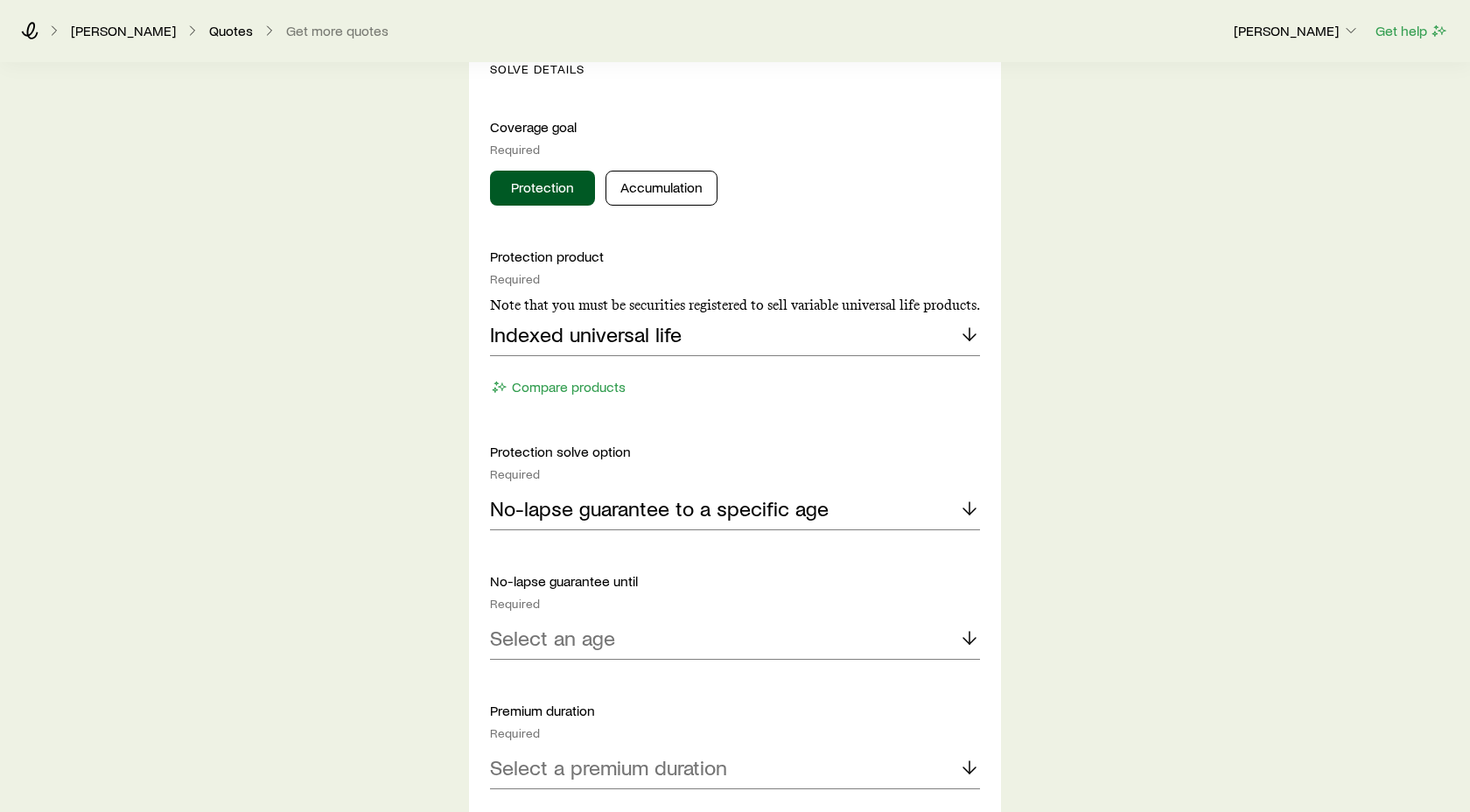
scroll to position [2757, 0]
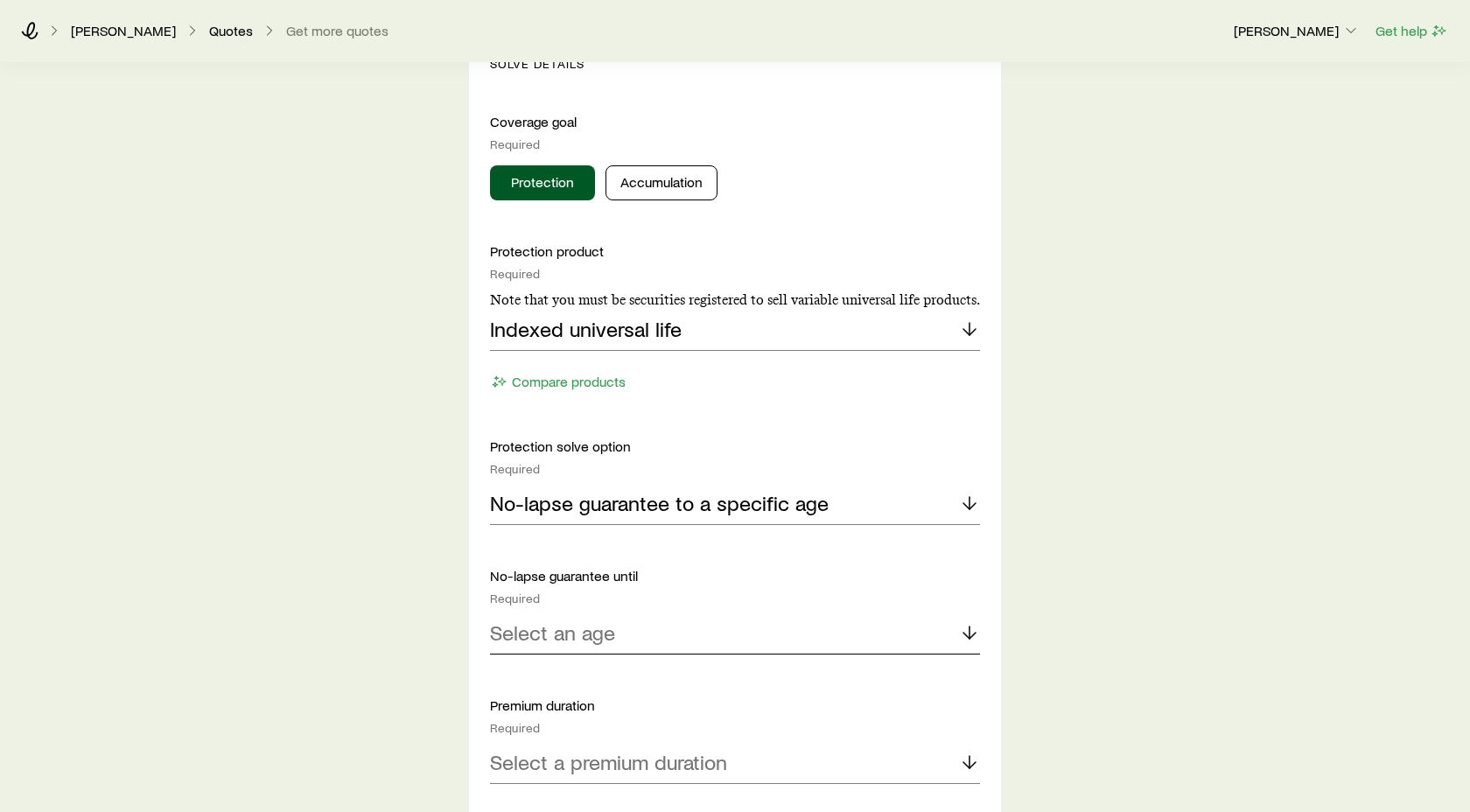
click at [974, 629] on icon at bounding box center [970, 633] width 21 height 21
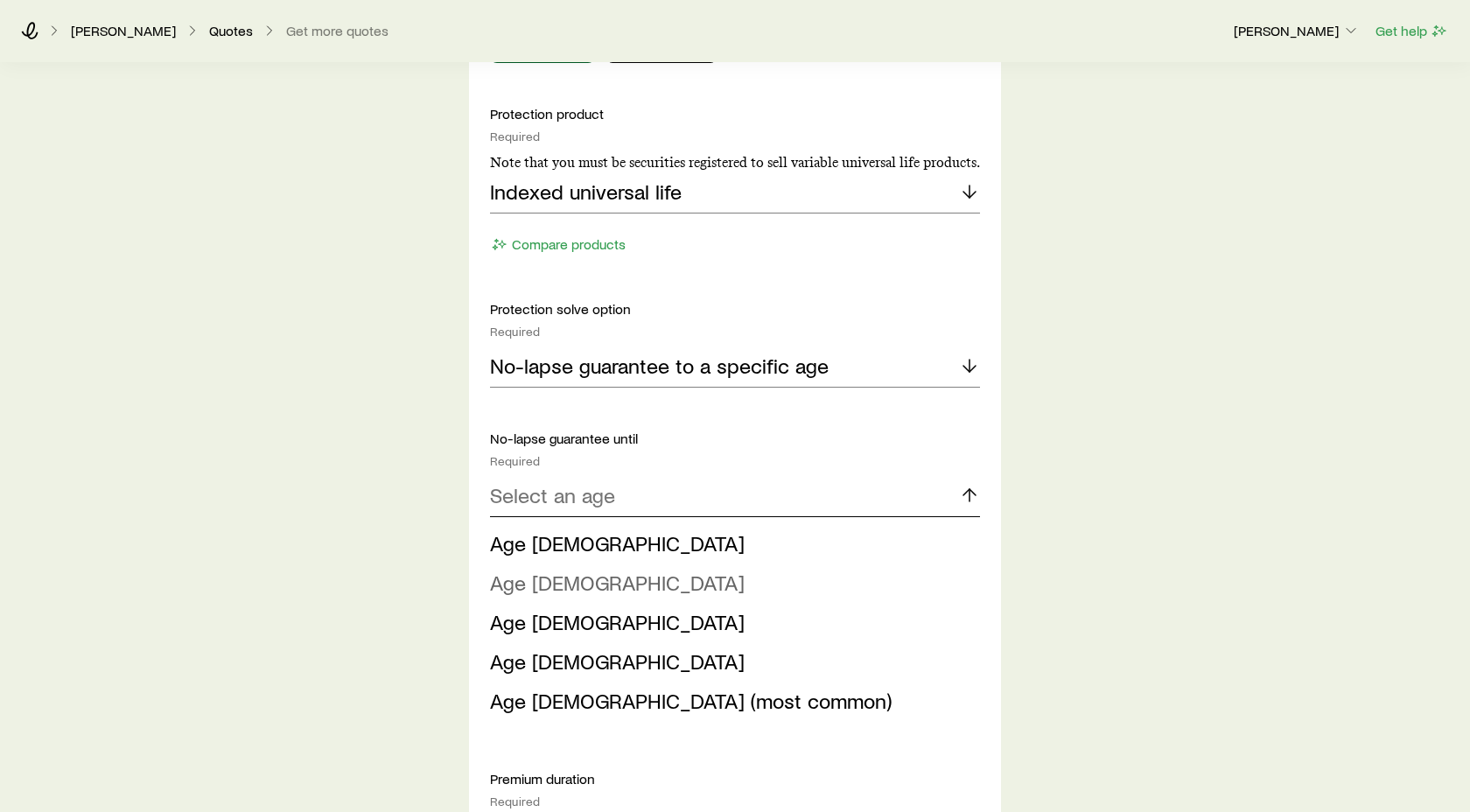
scroll to position [2893, 0]
click at [545, 622] on span "Age [DEMOGRAPHIC_DATA]" at bounding box center [618, 622] width 255 height 25
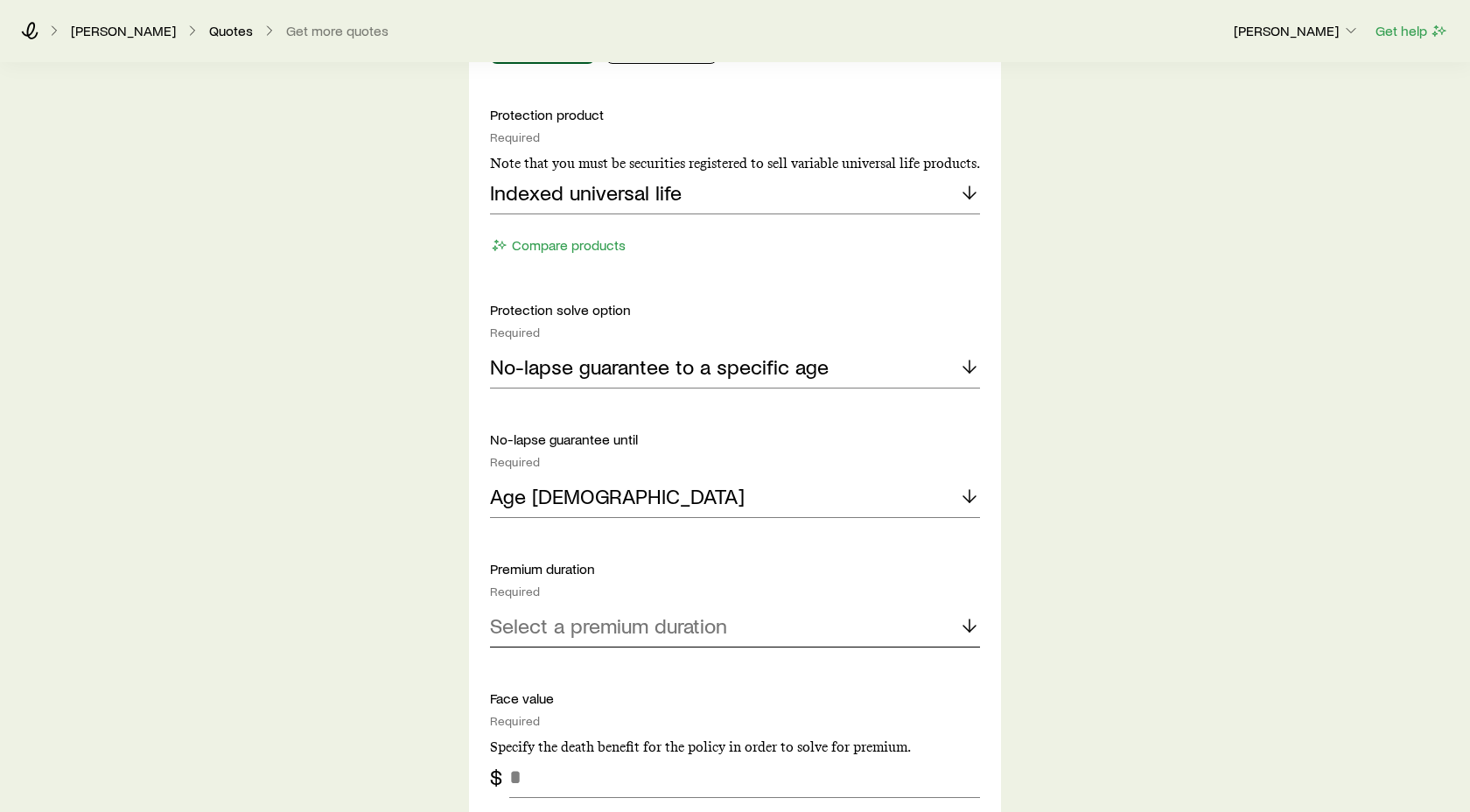
click at [973, 627] on icon at bounding box center [970, 626] width 21 height 21
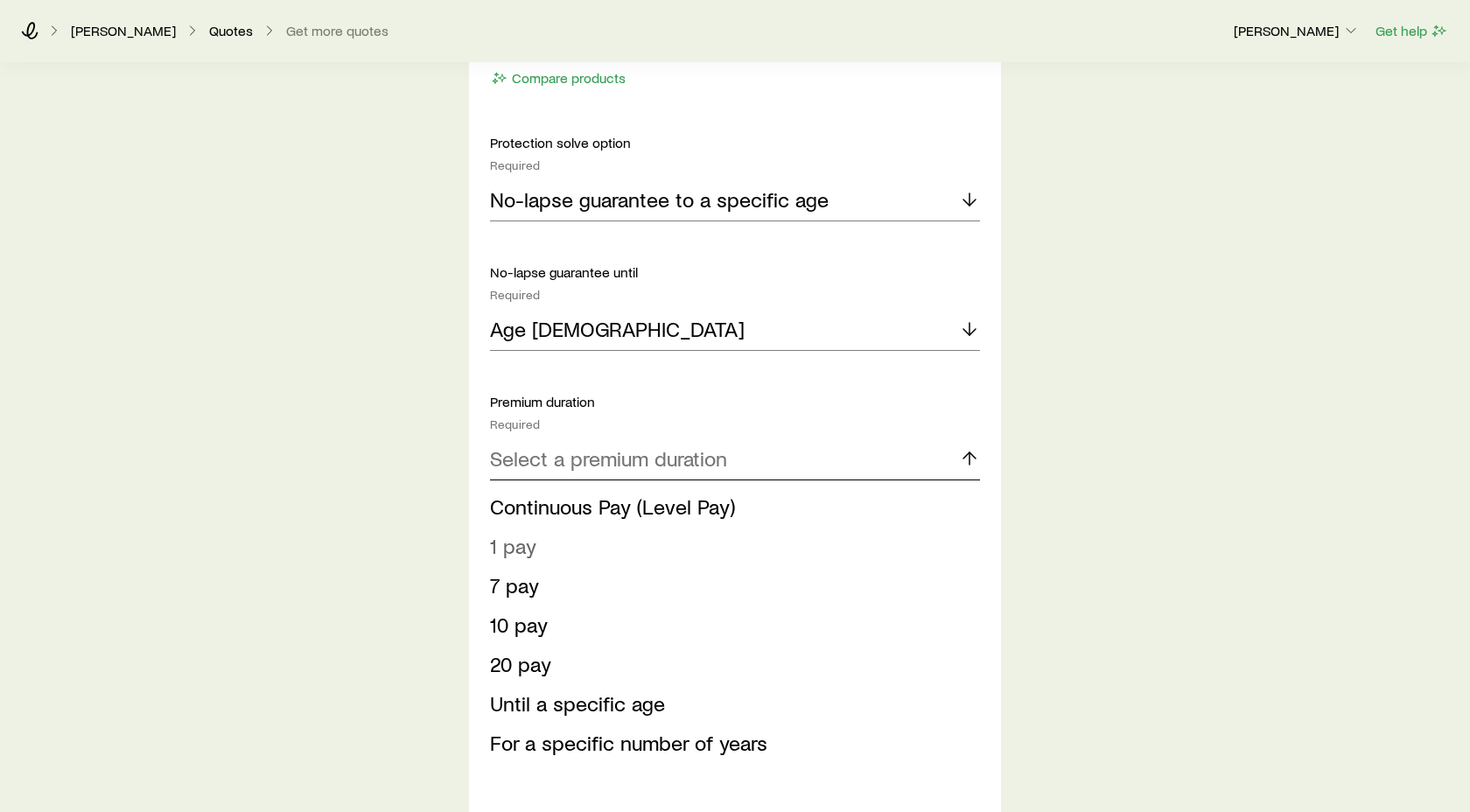
scroll to position [3063, 0]
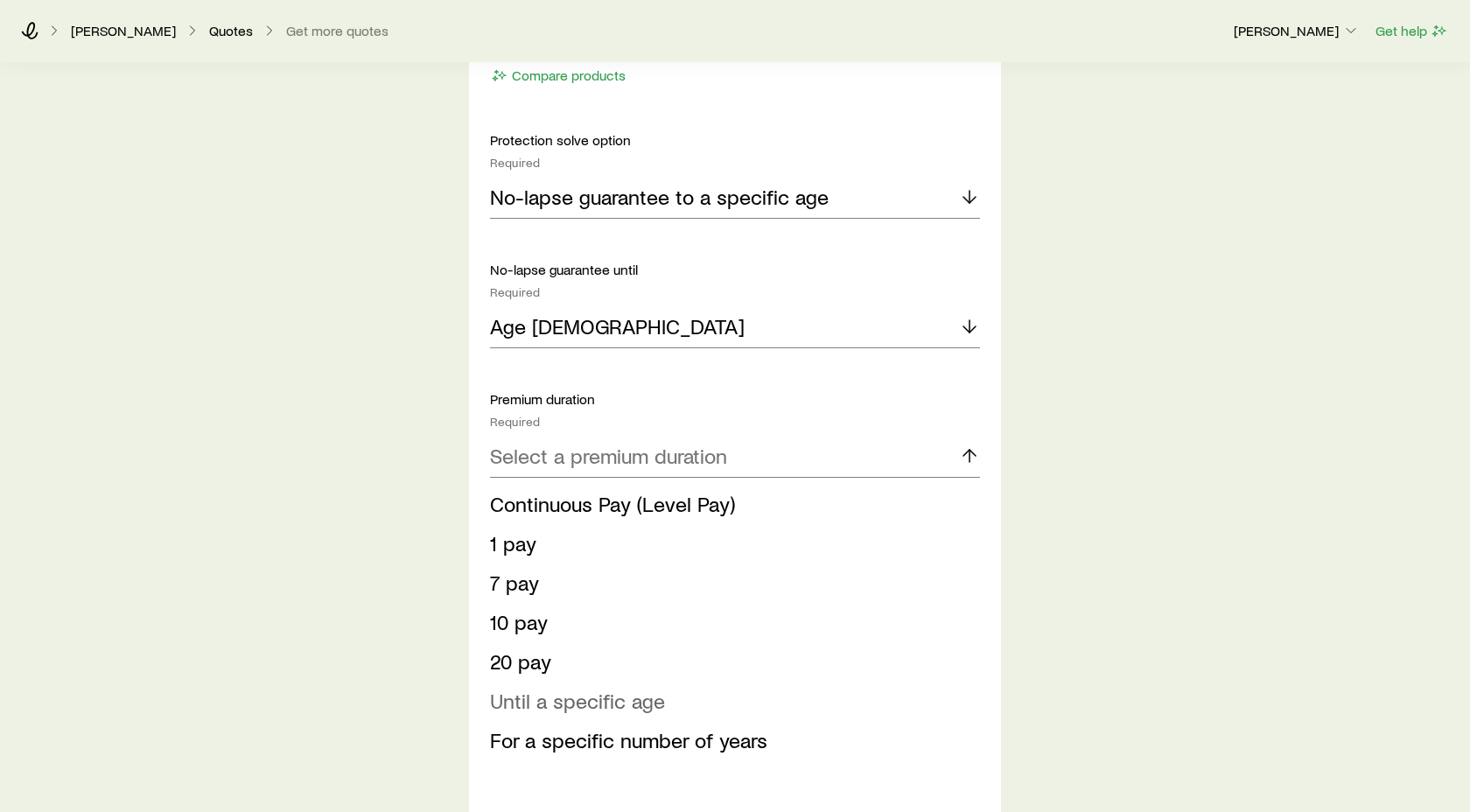
click at [606, 702] on span "Until a specific age" at bounding box center [578, 701] width 175 height 25
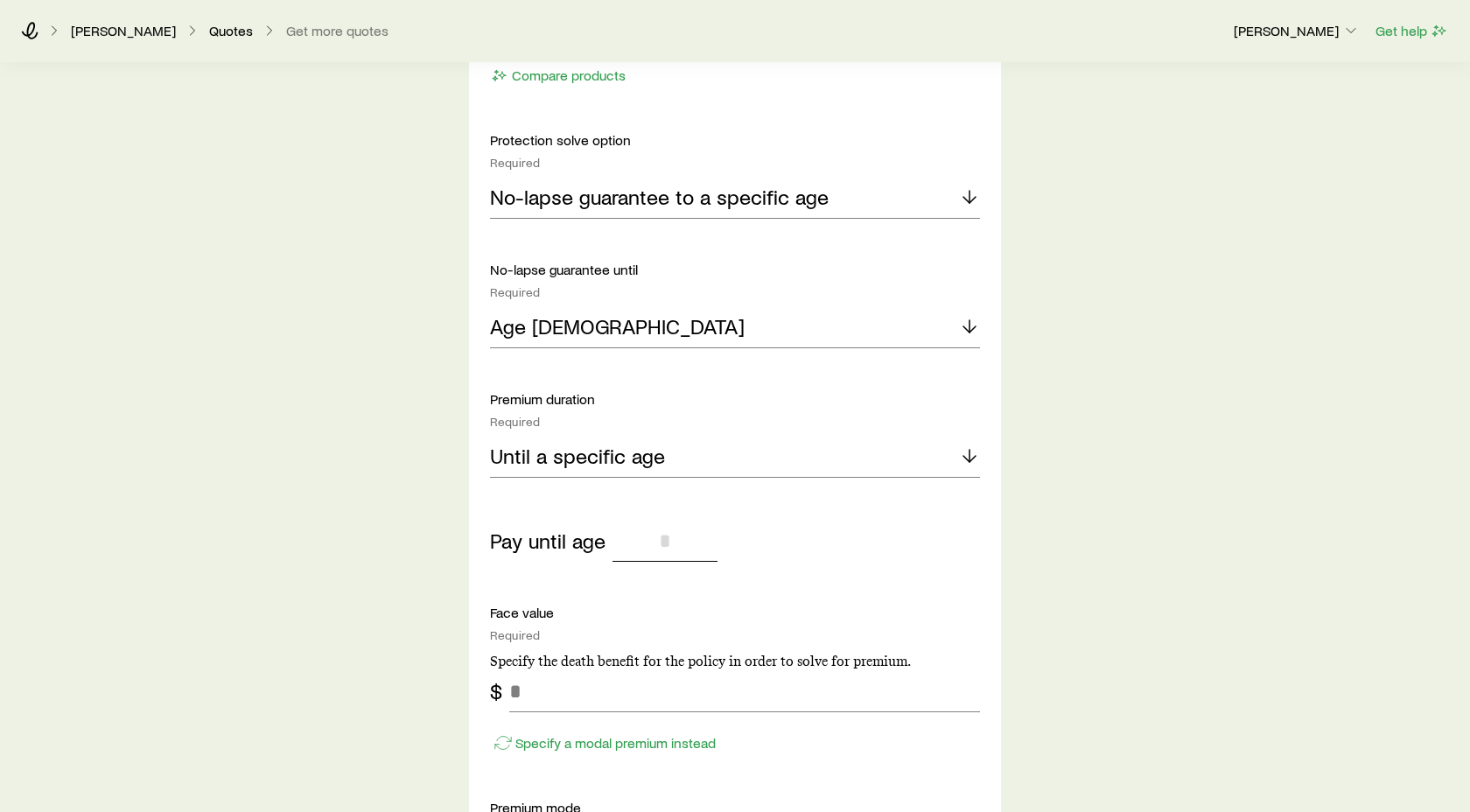
click at [668, 542] on input "tel" at bounding box center [665, 540] width 105 height 42
type input "**"
click at [522, 690] on input "tel" at bounding box center [744, 691] width 471 height 42
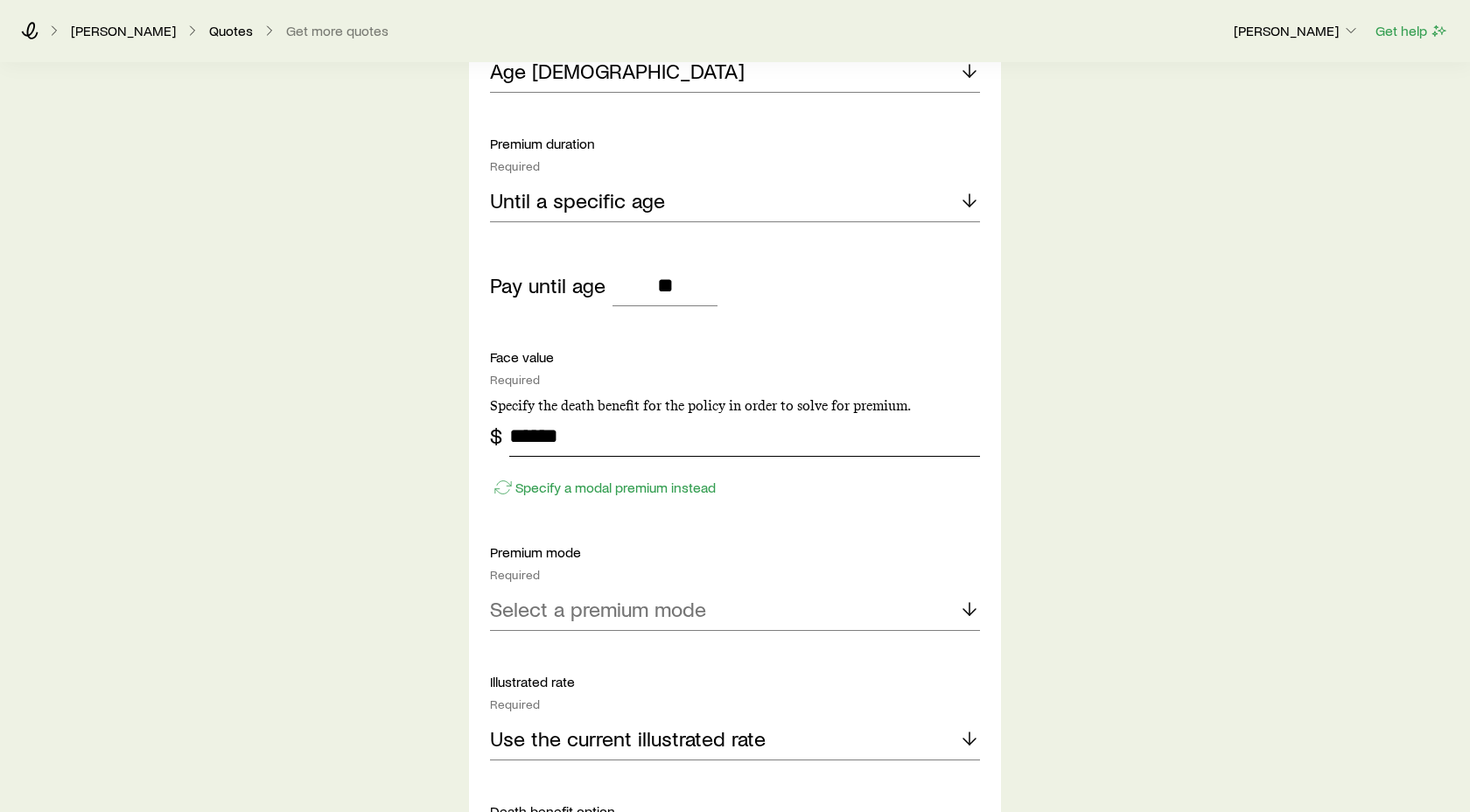
scroll to position [3336, 0]
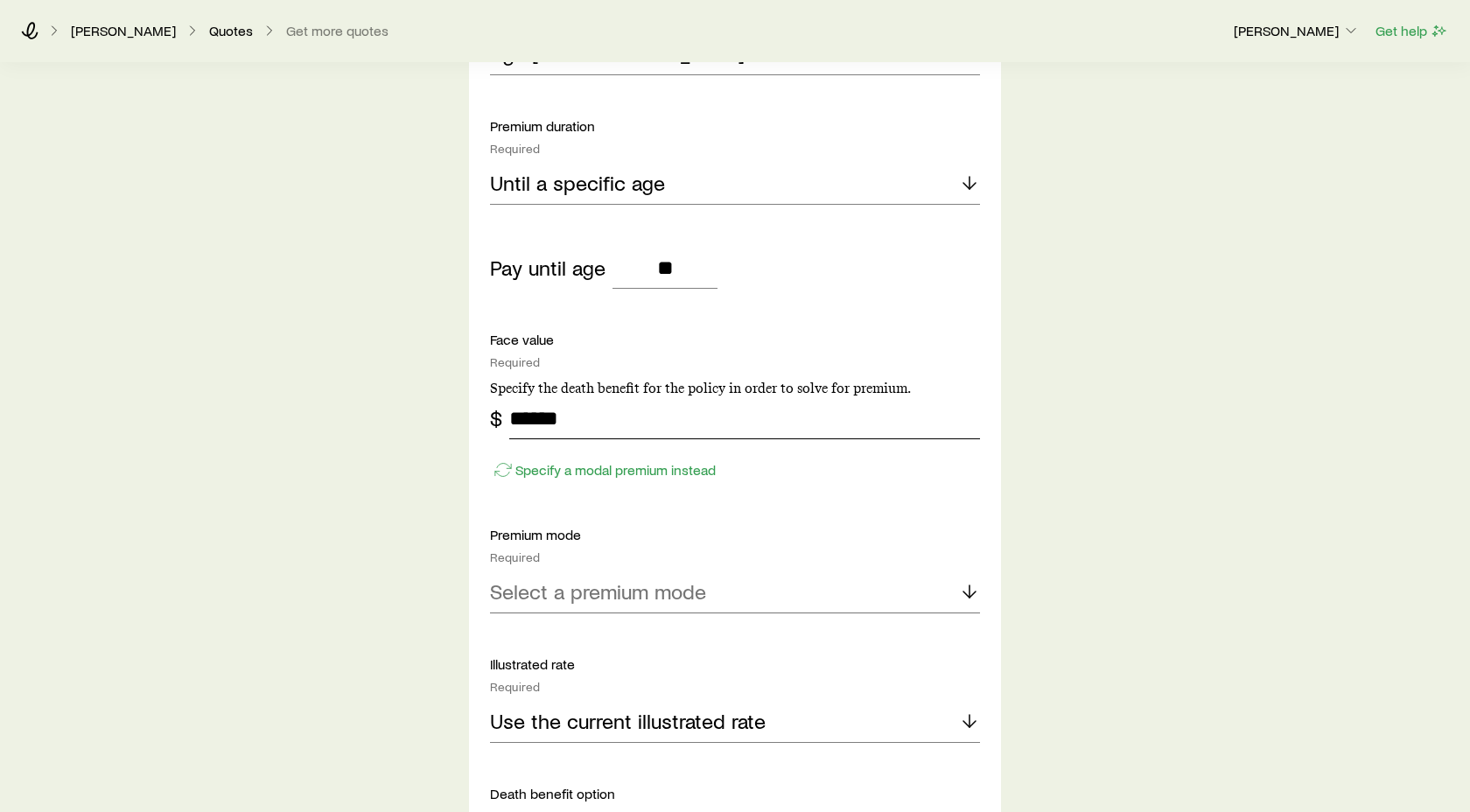
type input "******"
click at [966, 592] on polyline at bounding box center [970, 595] width 12 height 6
click at [521, 756] on span "Monthly" at bounding box center [526, 757] width 72 height 25
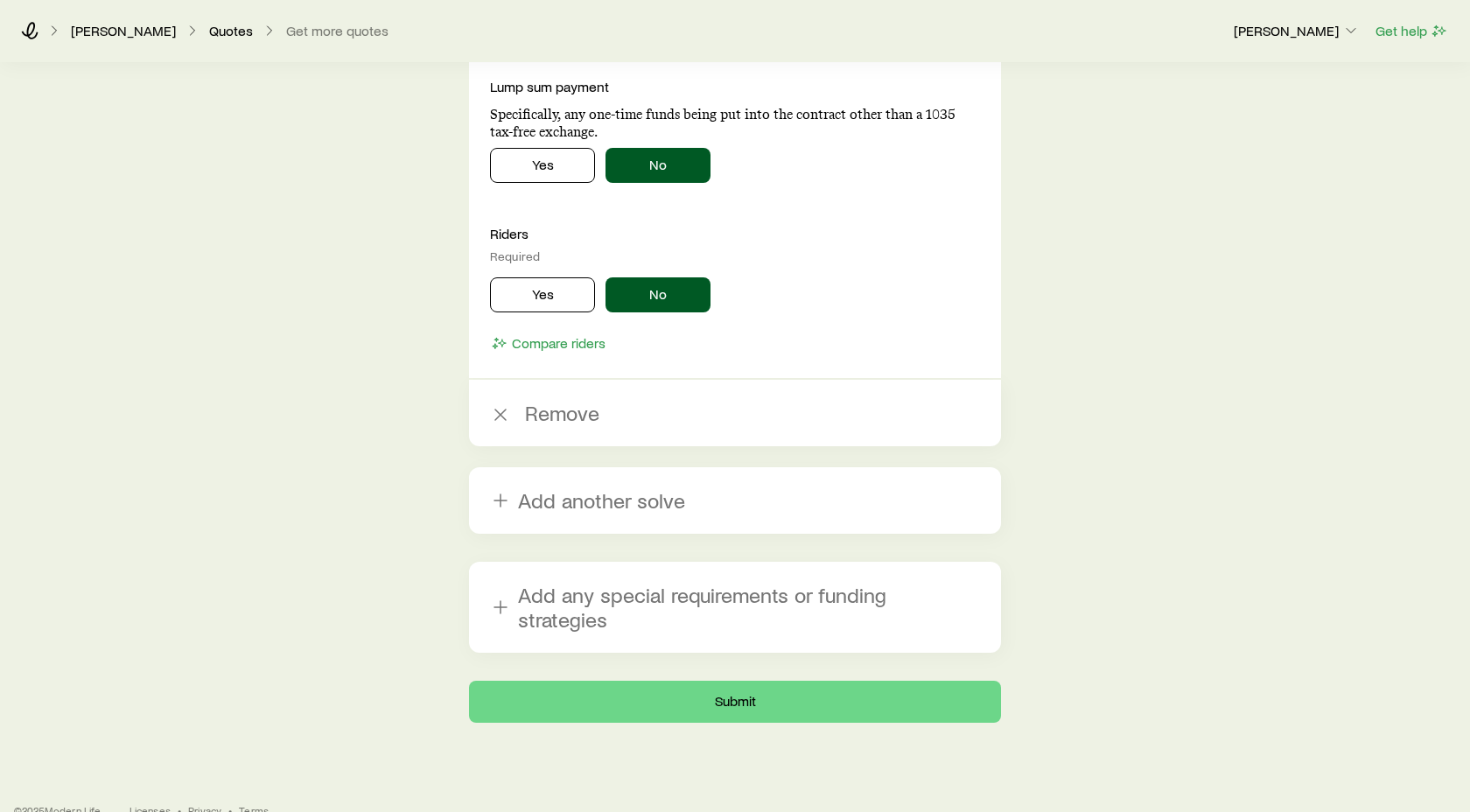
scroll to position [4392, 0]
click at [770, 680] on button "Submit" at bounding box center [735, 701] width 532 height 42
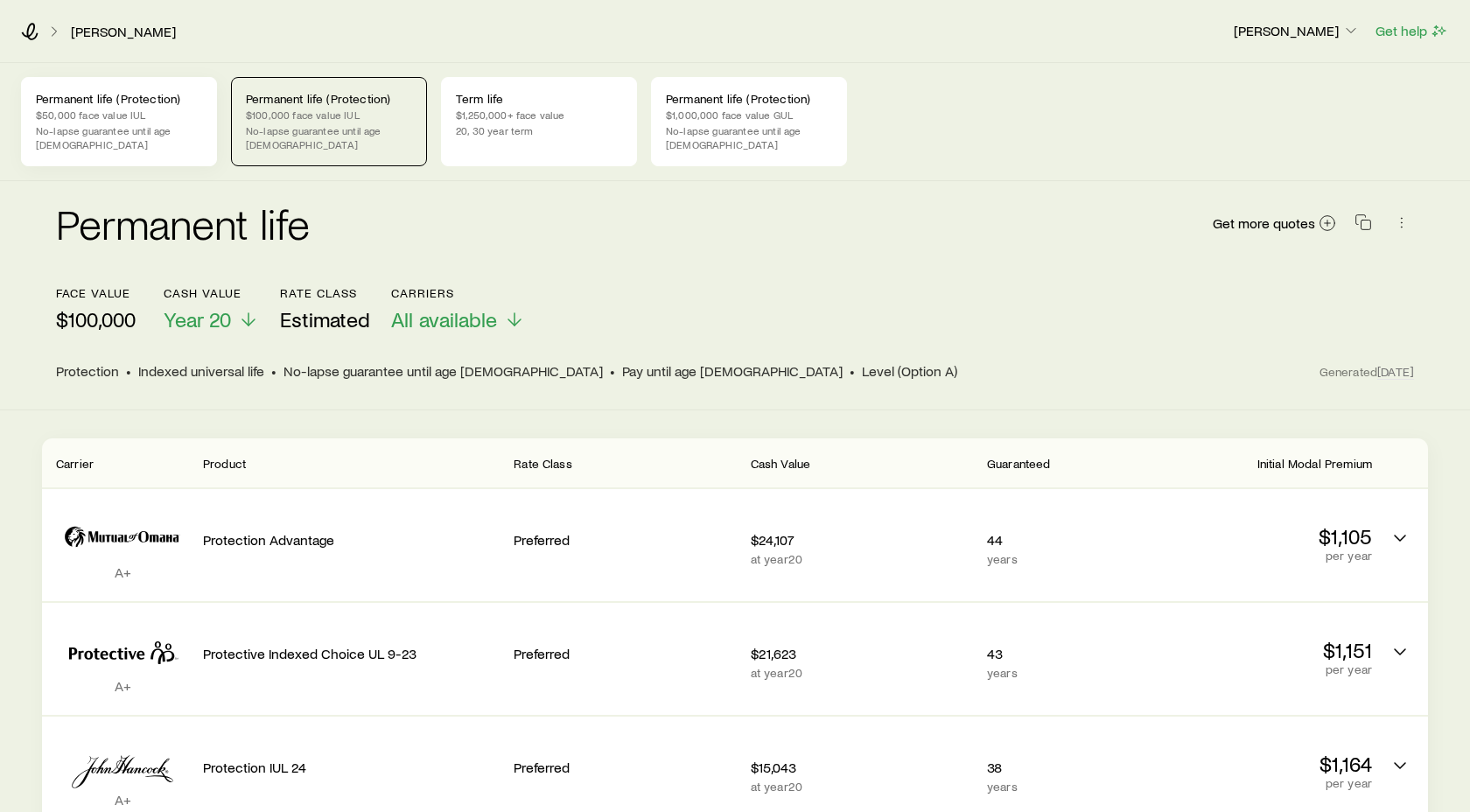
click at [136, 133] on p "No-lapse guarantee until age [DEMOGRAPHIC_DATA]" at bounding box center [119, 136] width 167 height 28
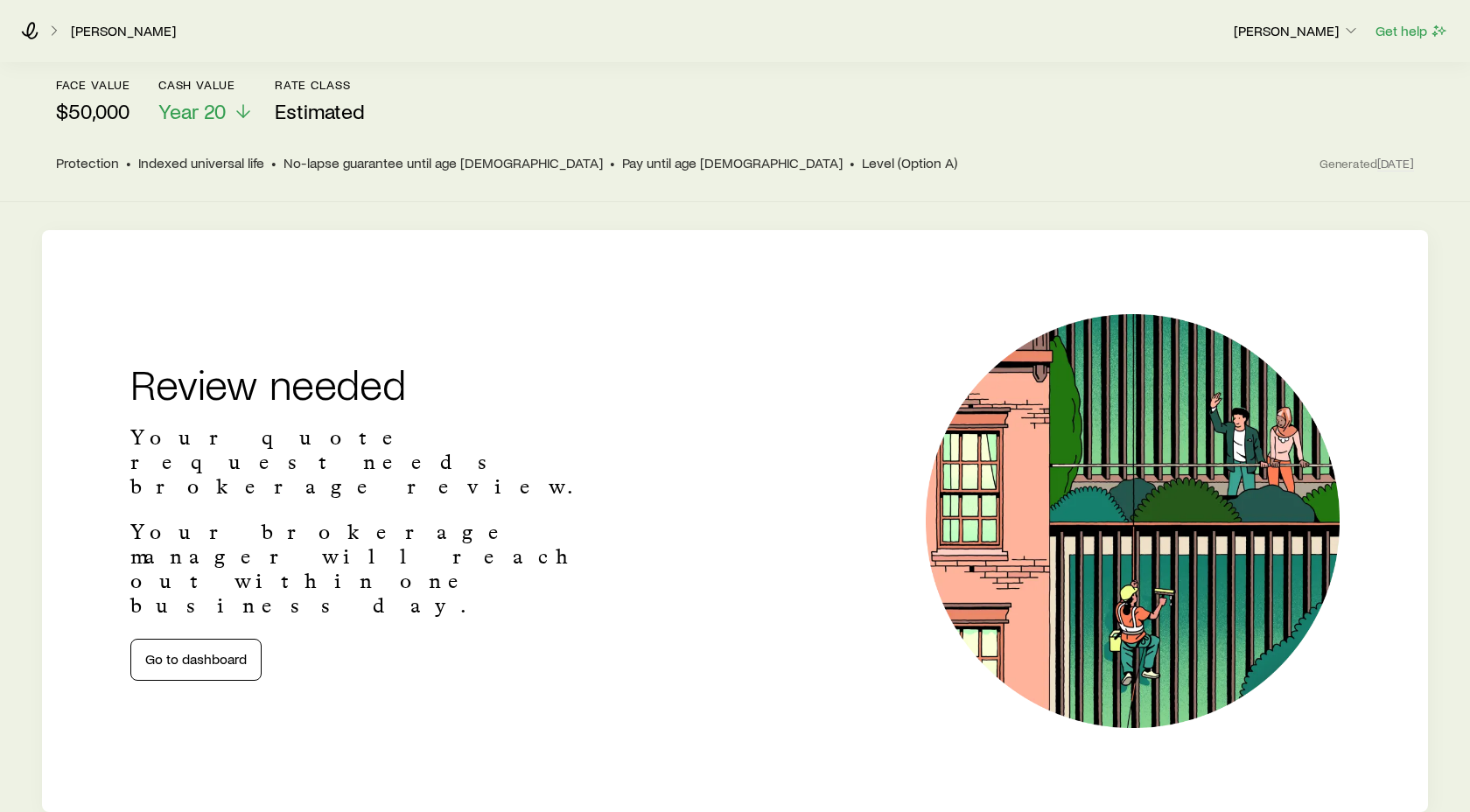
scroll to position [213, 0]
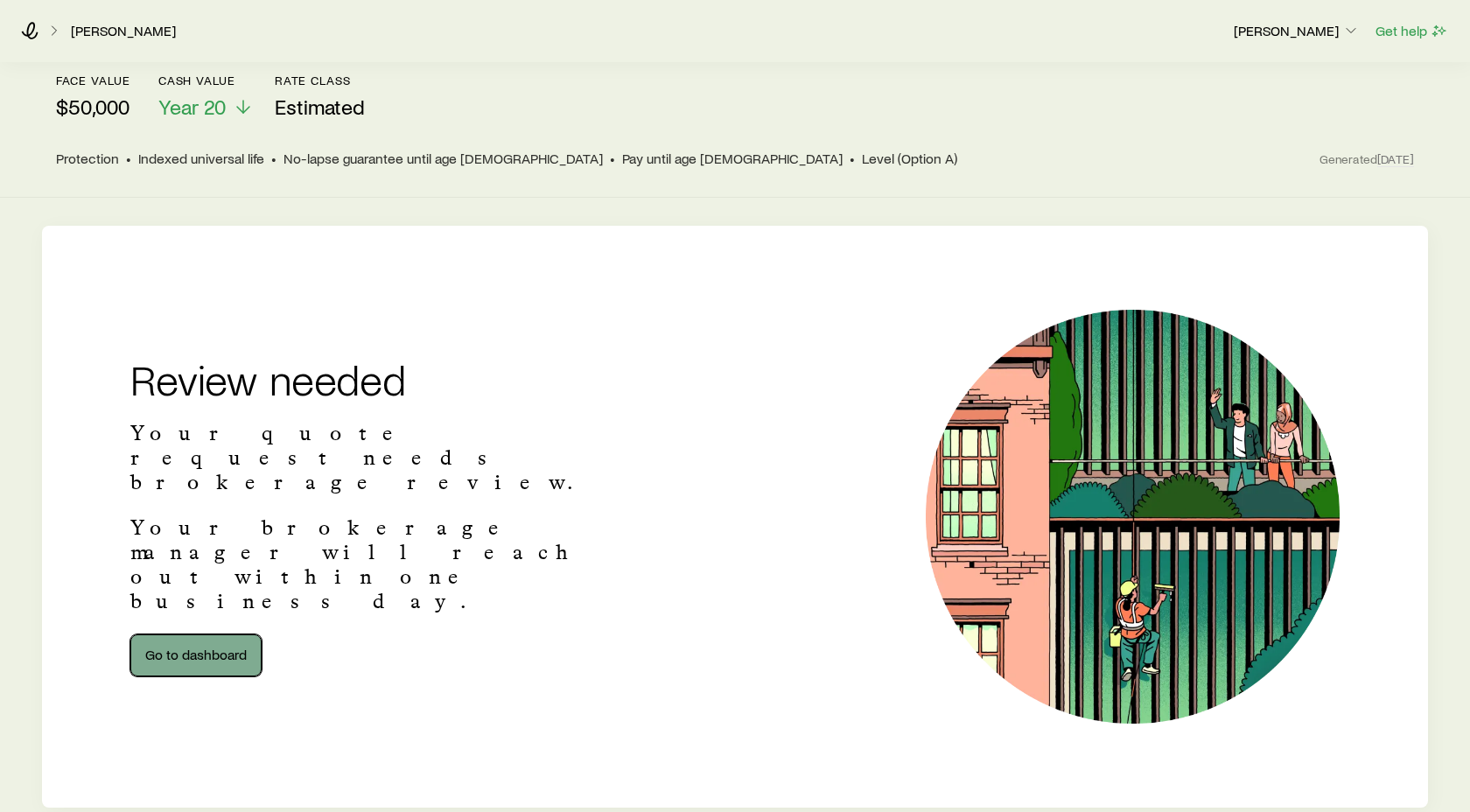
click at [225, 635] on link "Go to dashboard" at bounding box center [195, 655] width 131 height 42
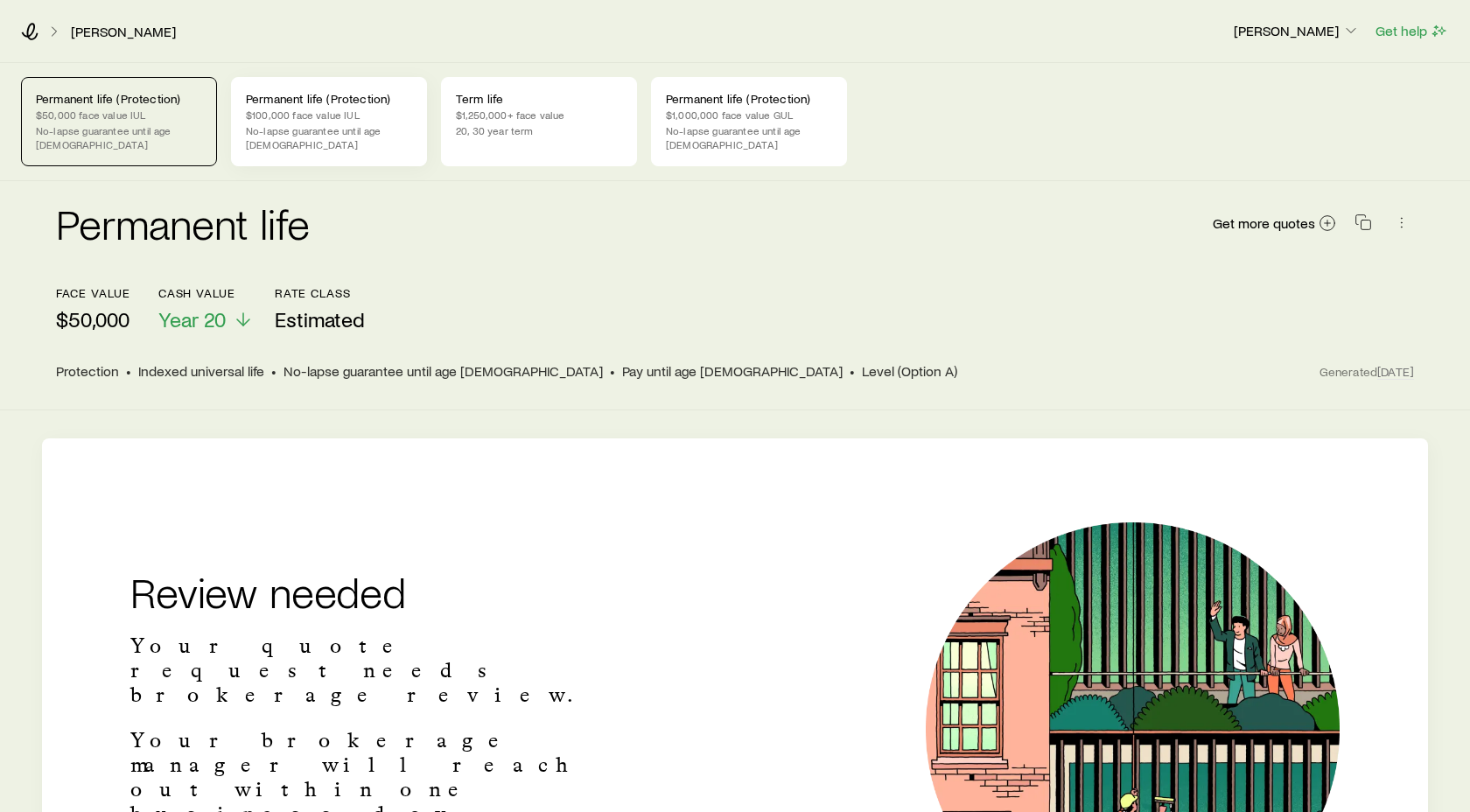
click at [362, 120] on p "$100,000 face value IUL" at bounding box center [329, 115] width 167 height 14
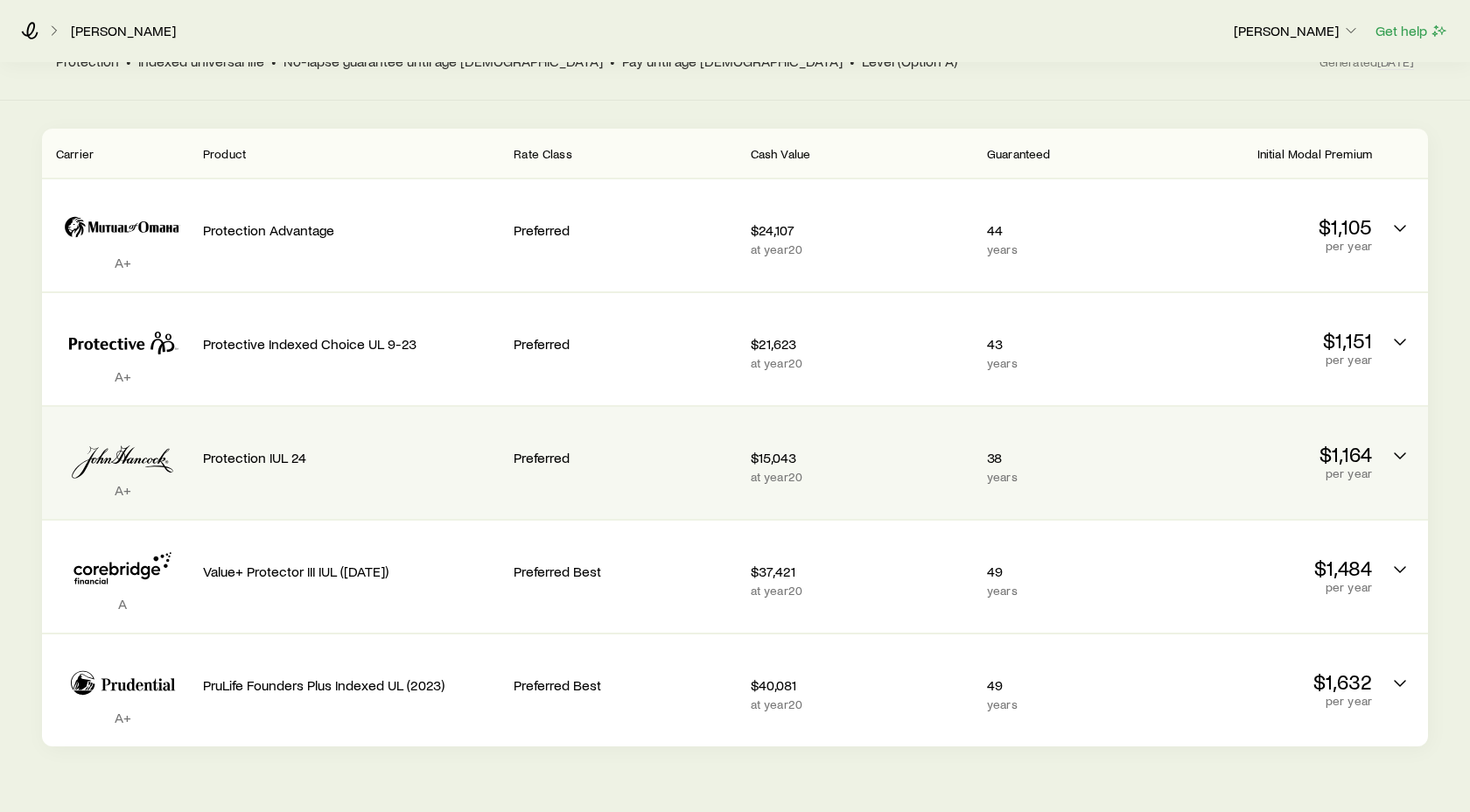
scroll to position [349, 0]
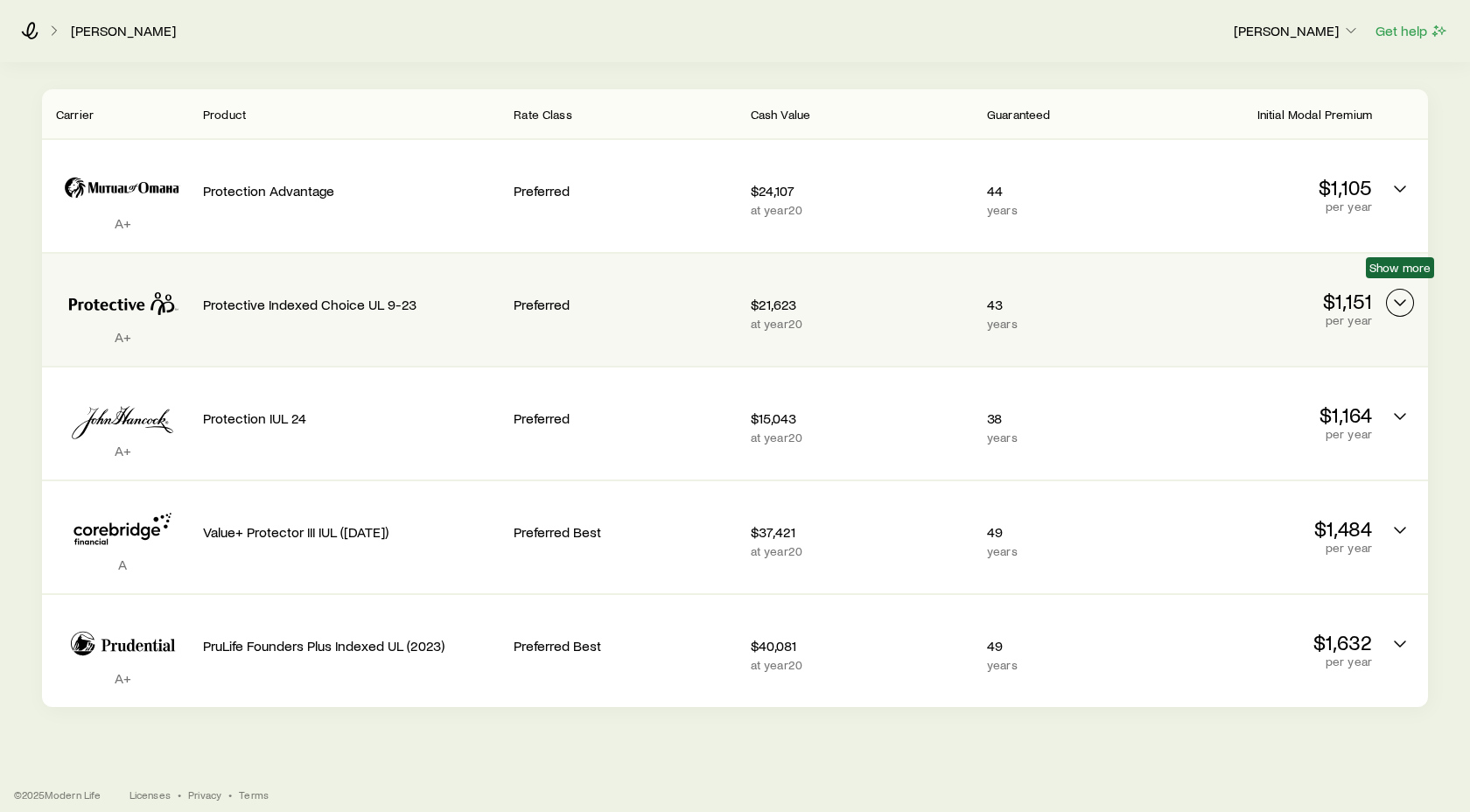
click at [1408, 292] on icon "Permanent quotes" at bounding box center [1400, 303] width 21 height 21
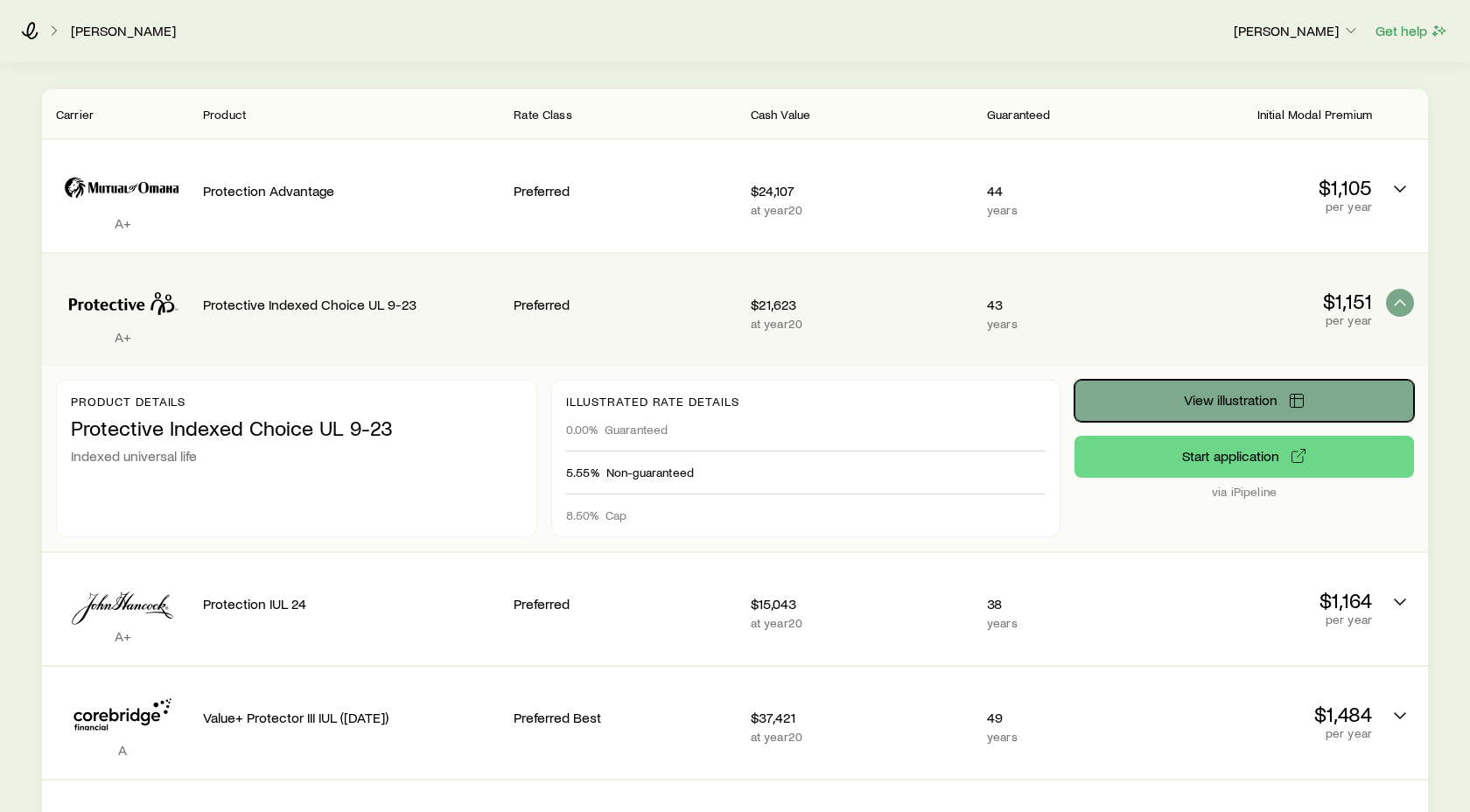
click at [1228, 393] on span "View illustration" at bounding box center [1230, 400] width 94 height 14
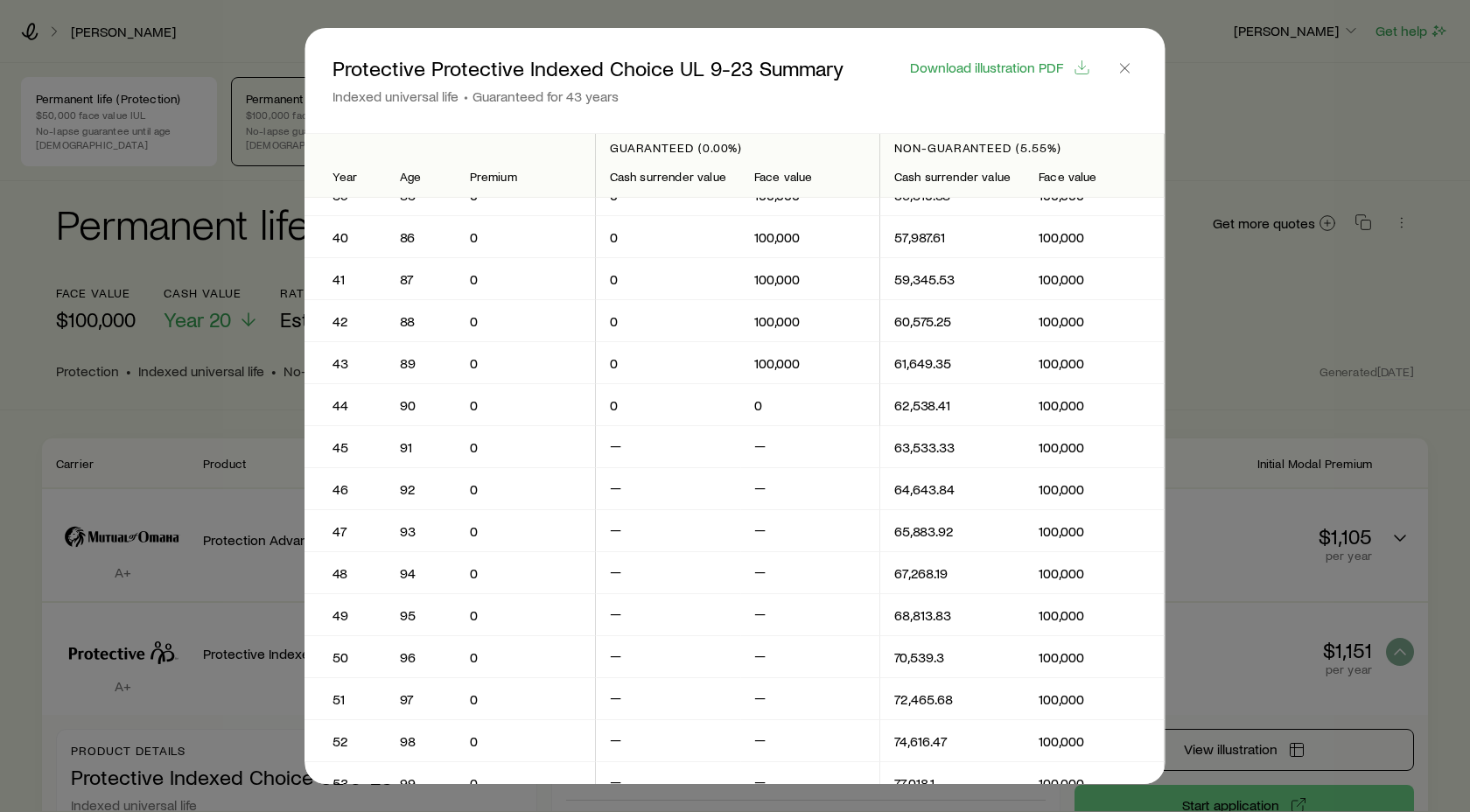
scroll to position [1621, 0]
click at [1127, 69] on icon "button" at bounding box center [1126, 69] width 18 height 18
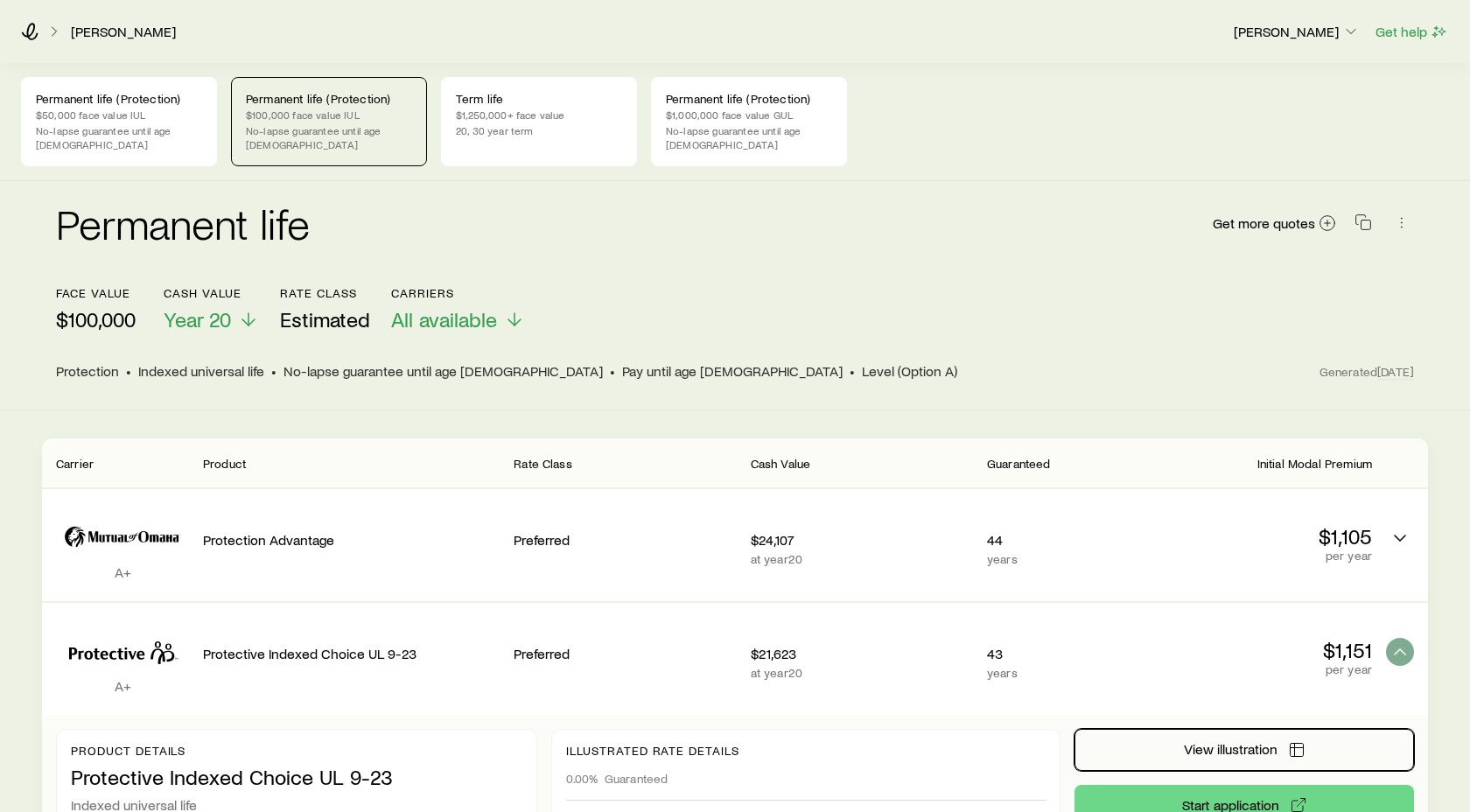
scroll to position [349, 0]
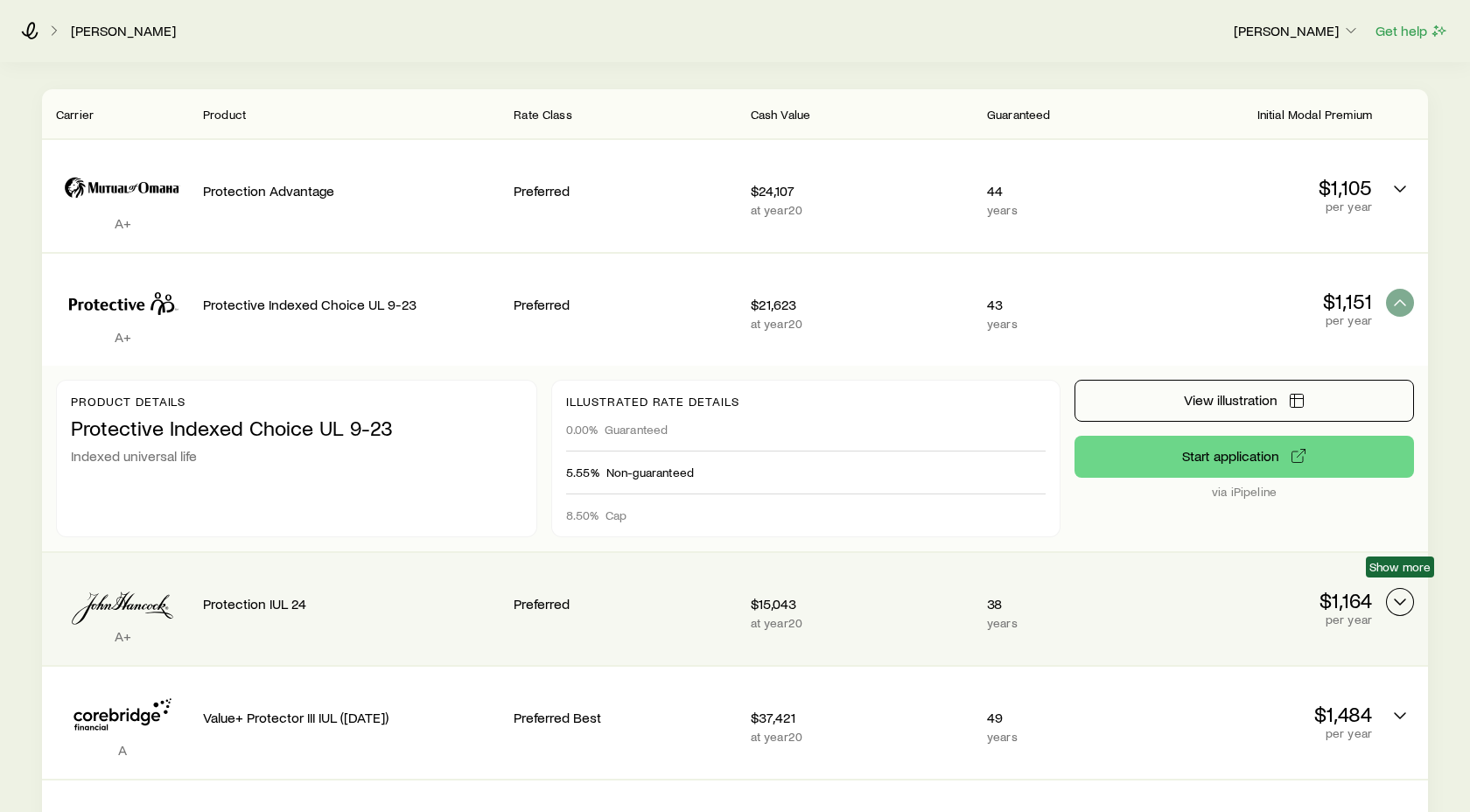
click at [1402, 592] on icon "Permanent quotes" at bounding box center [1400, 603] width 21 height 21
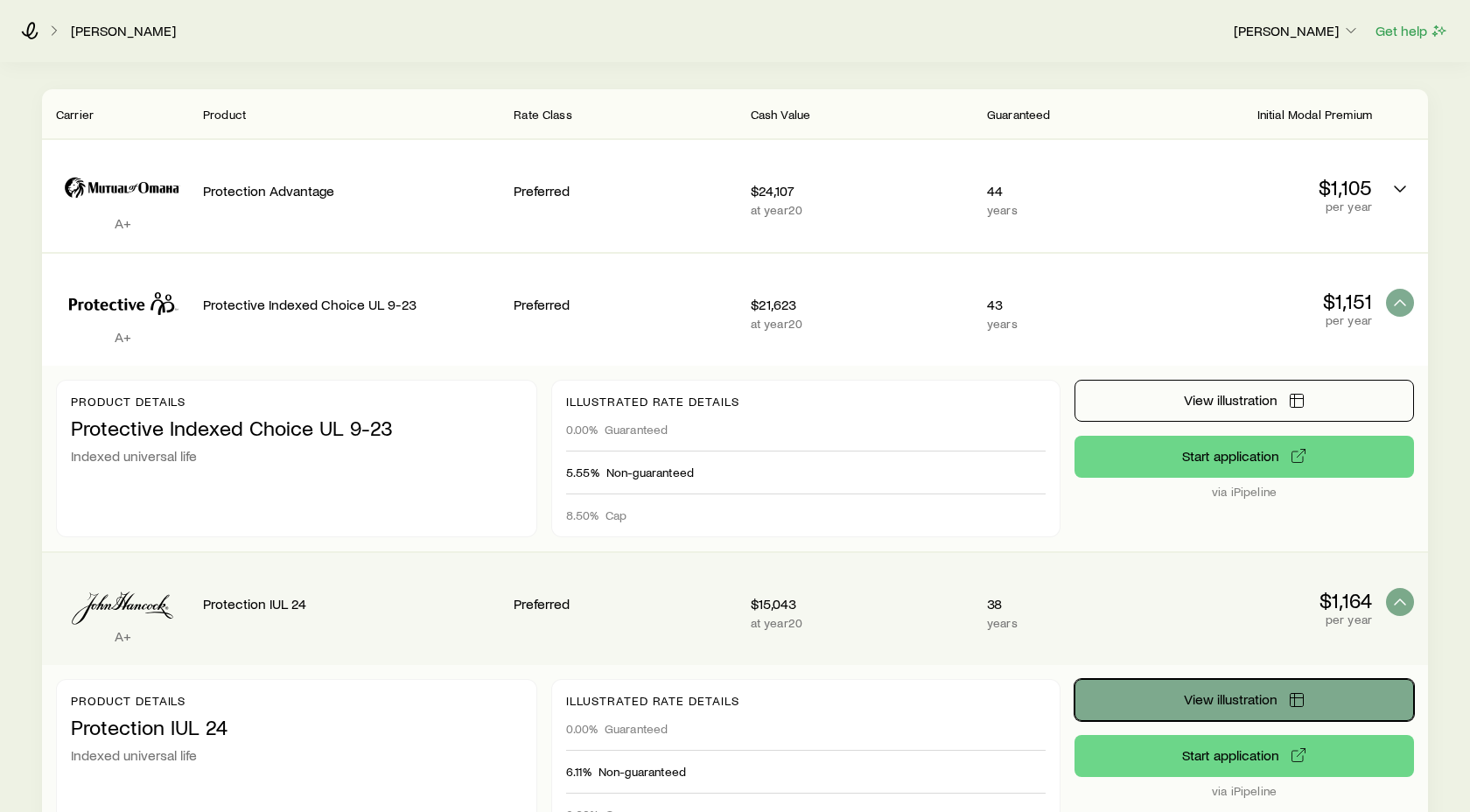
click at [1257, 693] on button "View illustration" at bounding box center [1244, 700] width 340 height 42
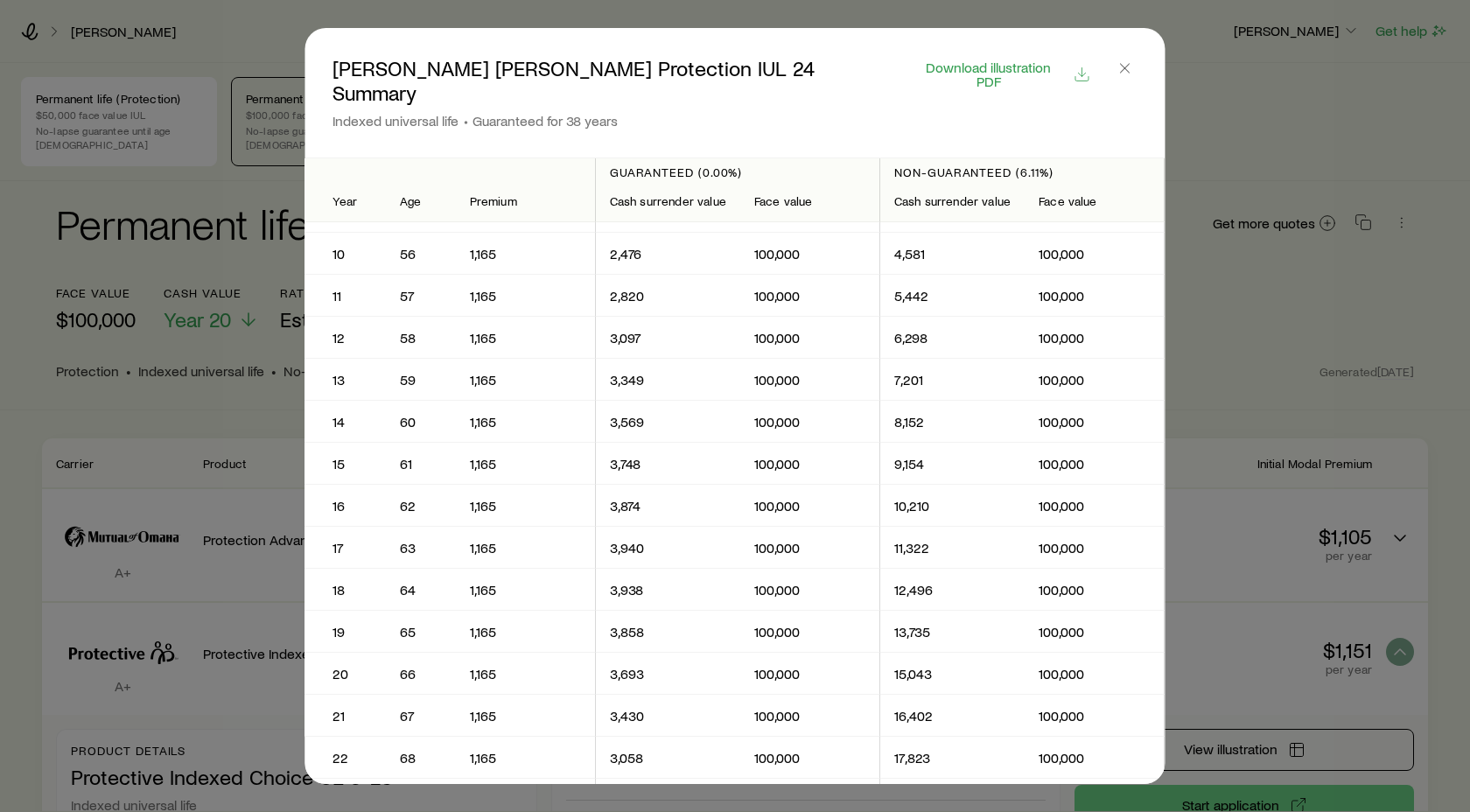
scroll to position [363, 0]
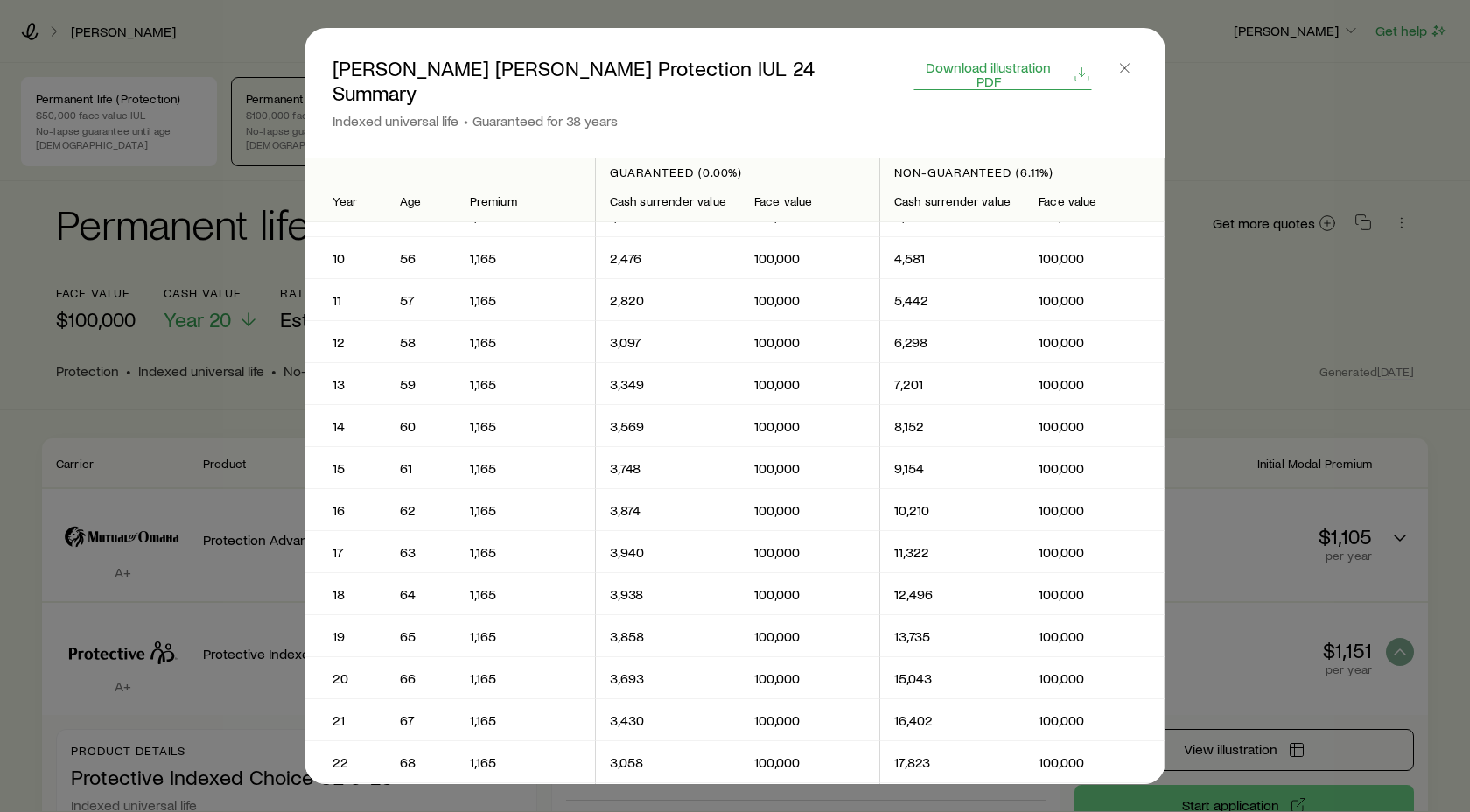
click at [1031, 66] on span "Download illustration PDF" at bounding box center [989, 74] width 148 height 28
